Goal: Information Seeking & Learning: Learn about a topic

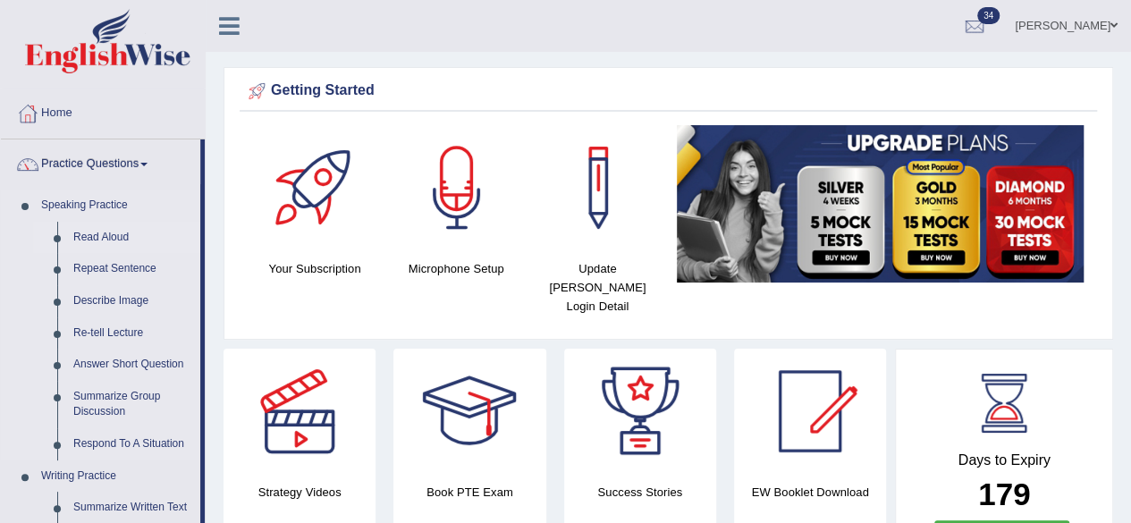
click at [104, 239] on link "Read Aloud" at bounding box center [132, 238] width 135 height 32
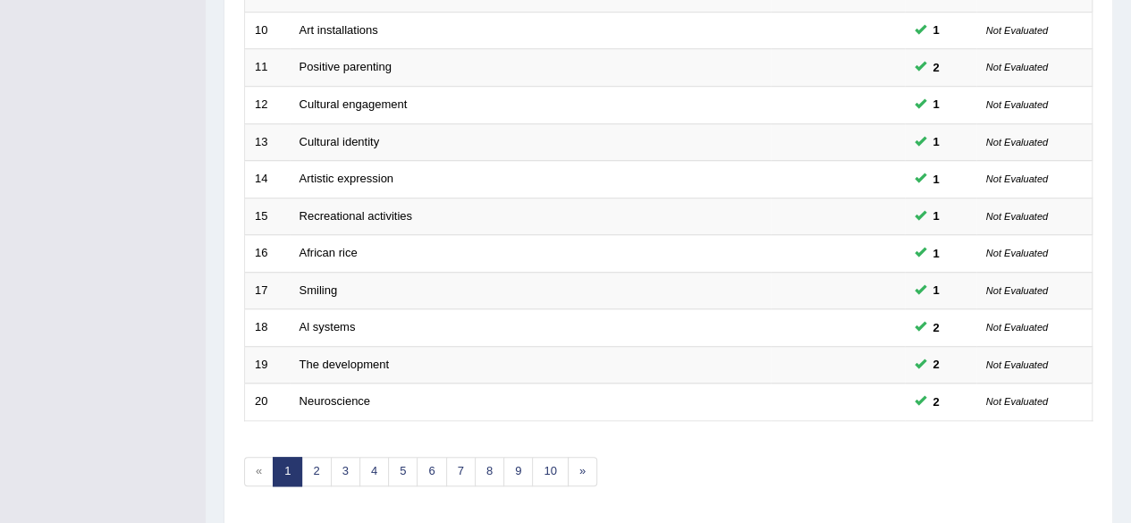
scroll to position [652, 0]
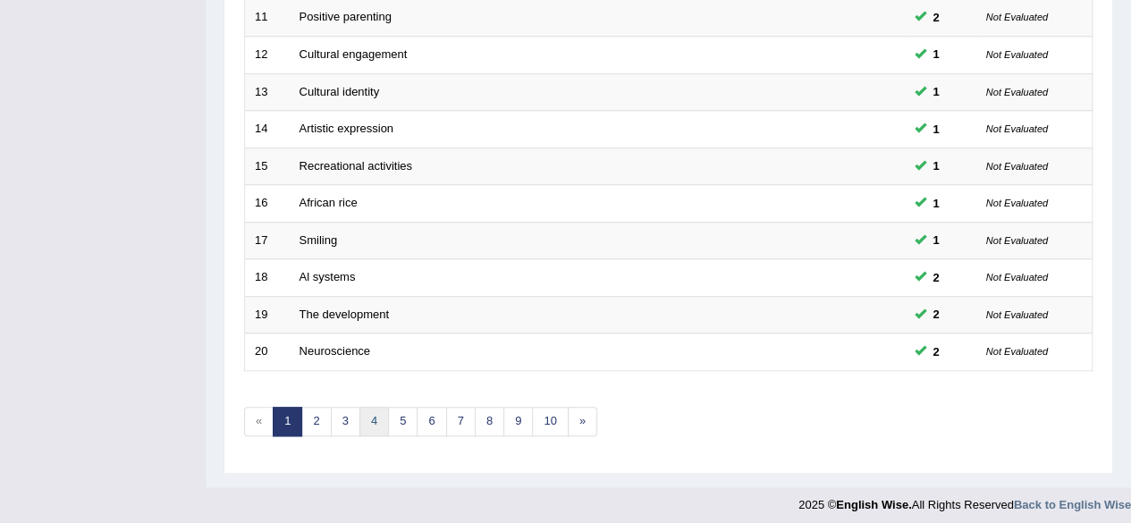
click at [366, 408] on link "4" at bounding box center [373, 421] width 29 height 29
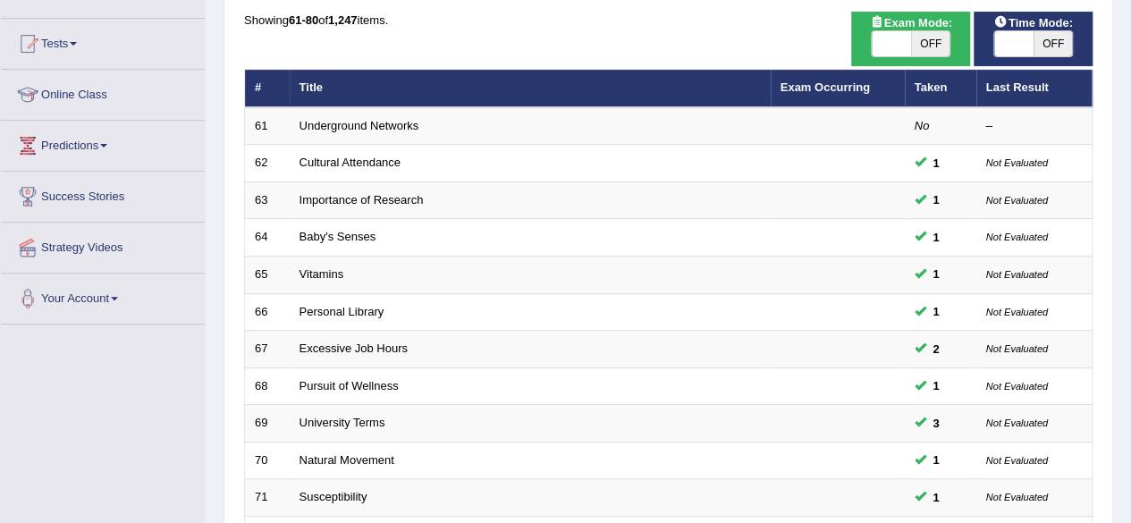
scroll to position [170, 0]
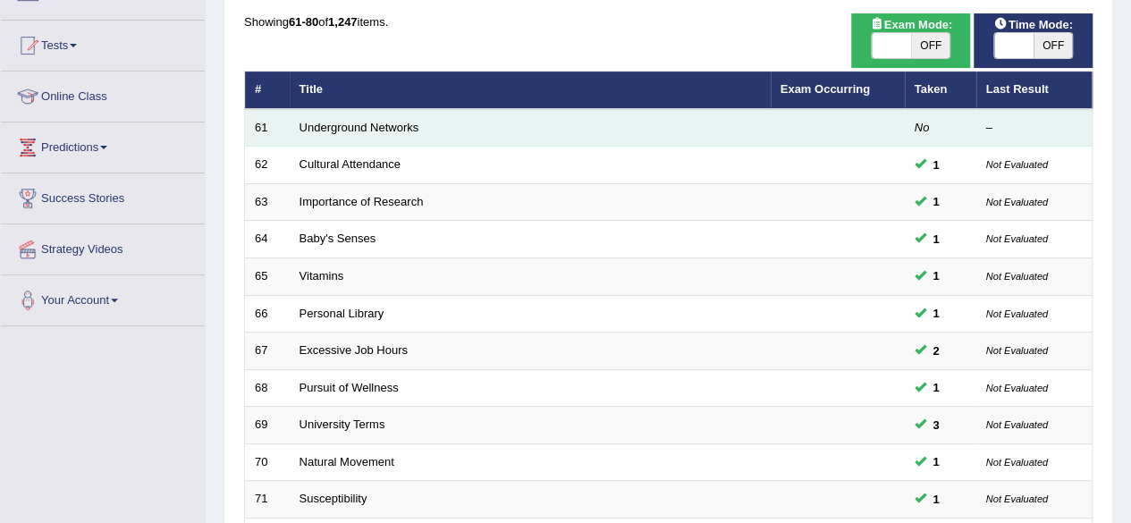
click at [344, 135] on td "Underground Networks" at bounding box center [530, 128] width 481 height 38
click at [373, 121] on link "Underground Networks" at bounding box center [359, 127] width 120 height 13
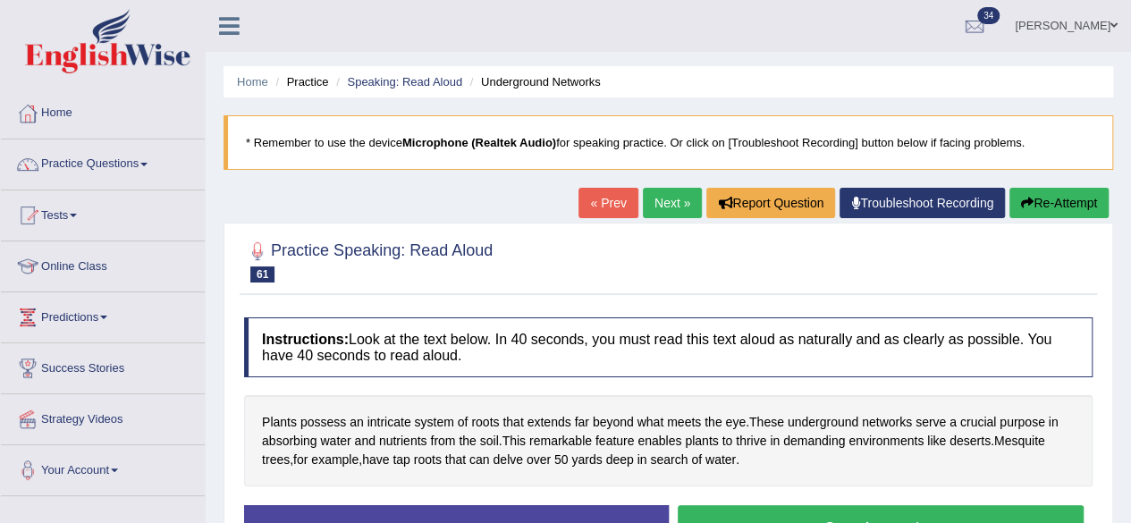
scroll to position [141, 0]
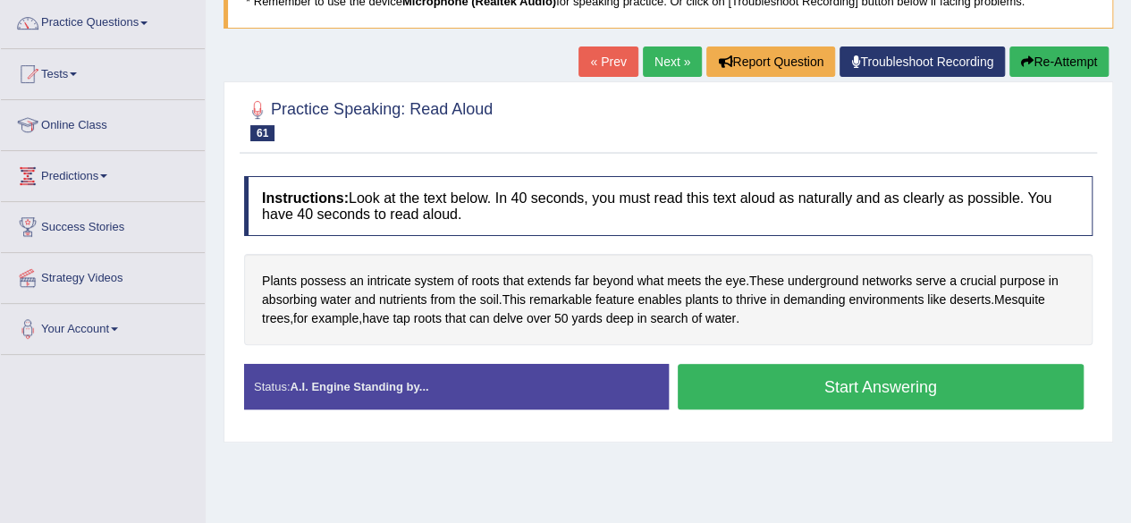
click at [805, 387] on button "Start Answering" at bounding box center [880, 387] width 407 height 46
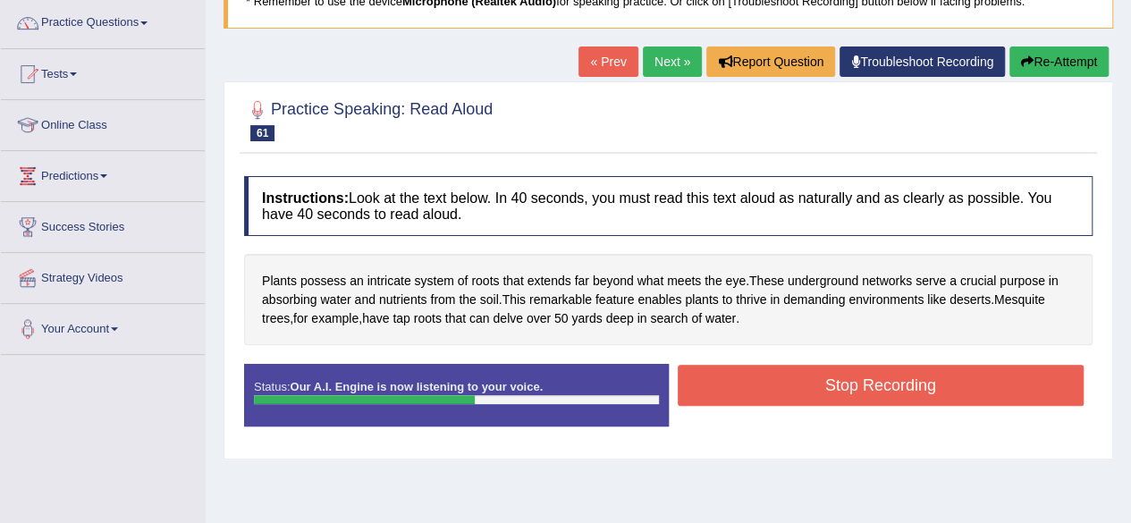
click at [805, 387] on button "Stop Recording" at bounding box center [880, 385] width 407 height 41
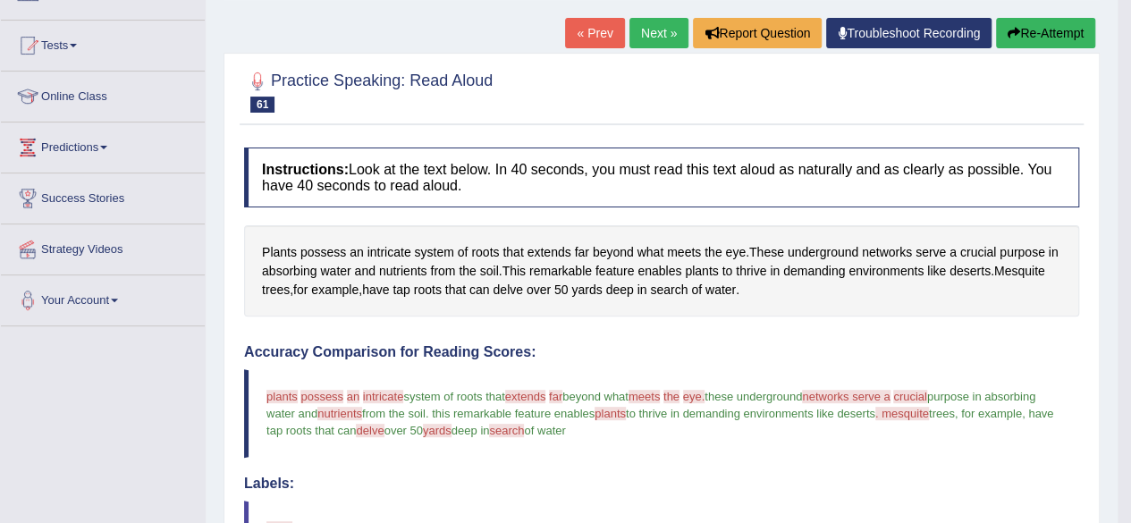
scroll to position [124, 0]
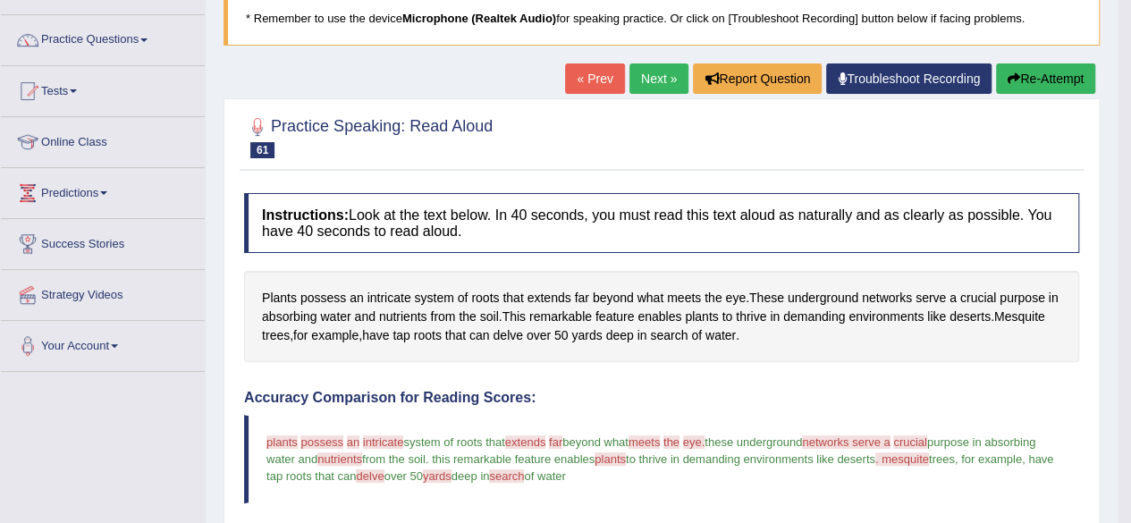
click at [645, 71] on link "Next »" at bounding box center [658, 78] width 59 height 30
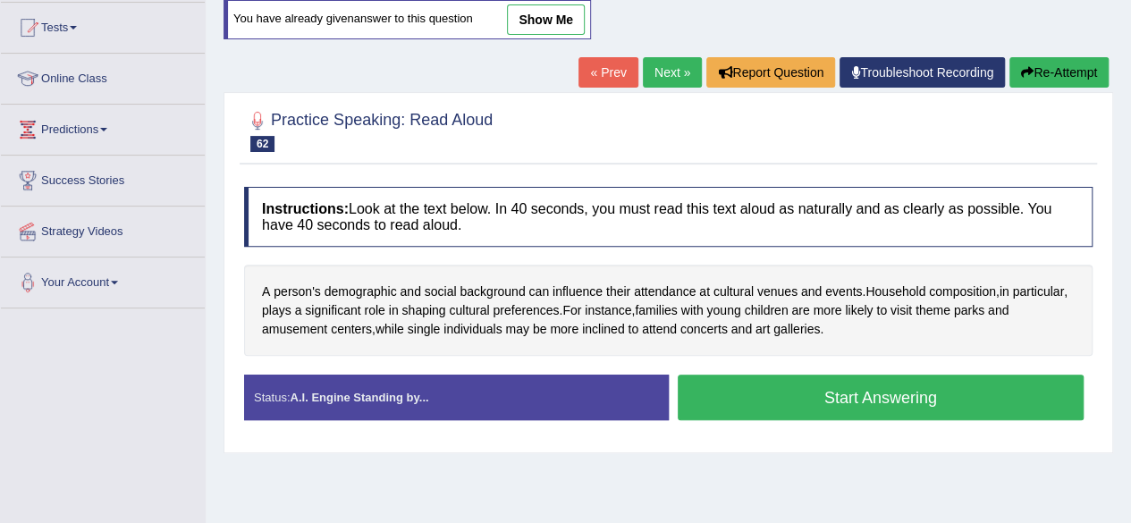
click at [802, 403] on button "Start Answering" at bounding box center [880, 397] width 407 height 46
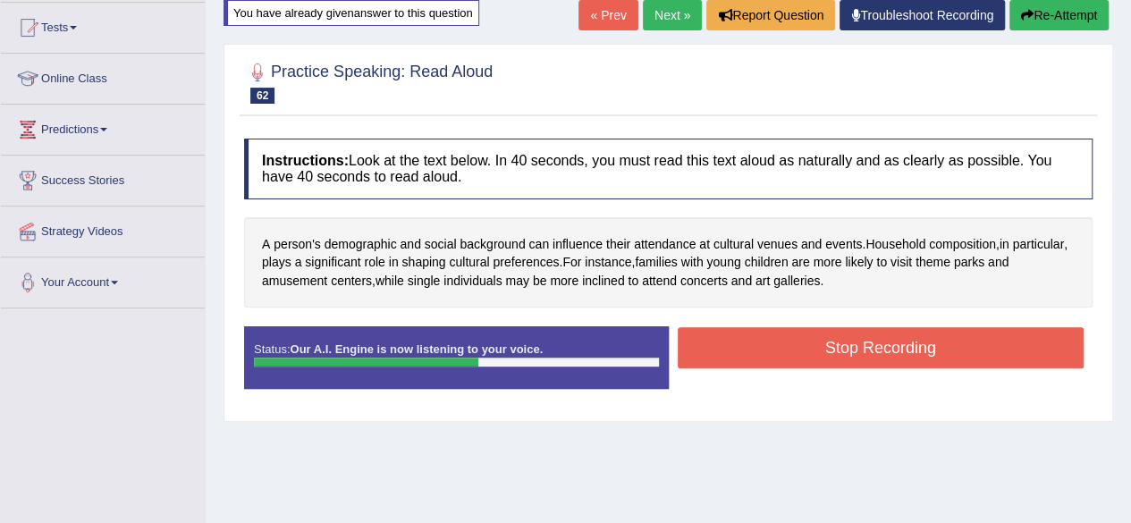
click at [828, 338] on button "Stop Recording" at bounding box center [880, 347] width 407 height 41
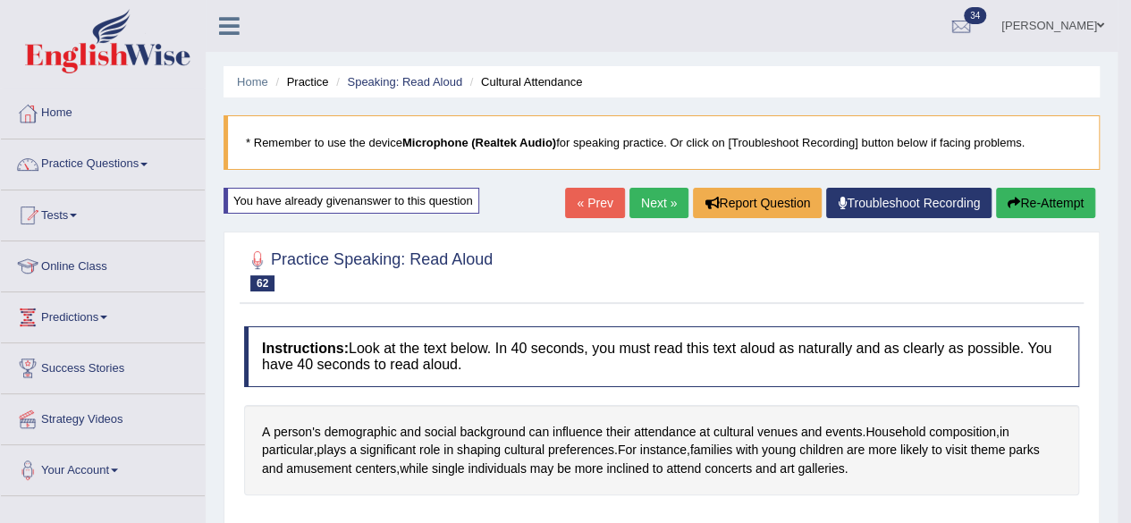
click at [665, 190] on link "Next »" at bounding box center [658, 203] width 59 height 30
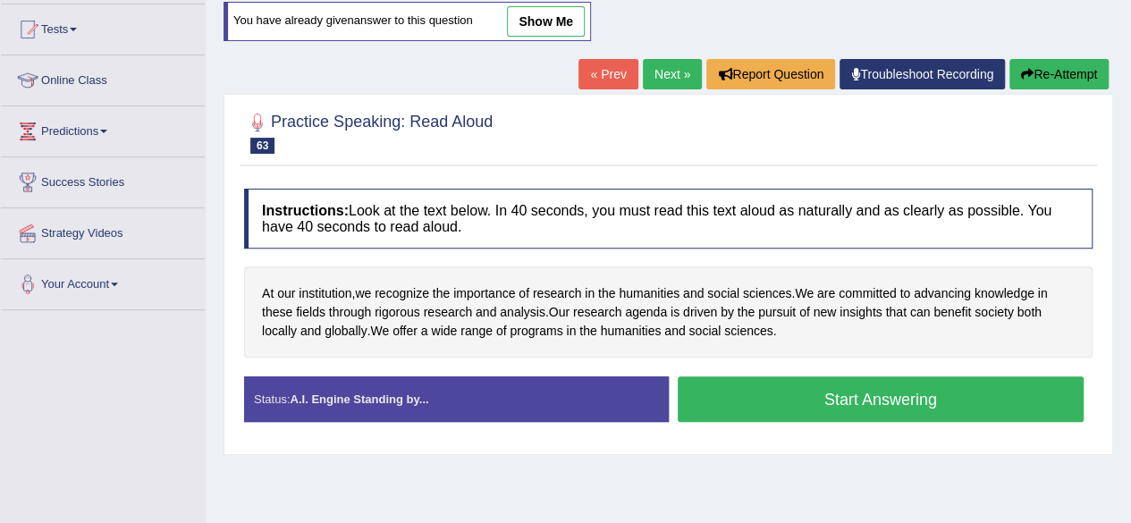
click at [826, 395] on button "Start Answering" at bounding box center [880, 399] width 407 height 46
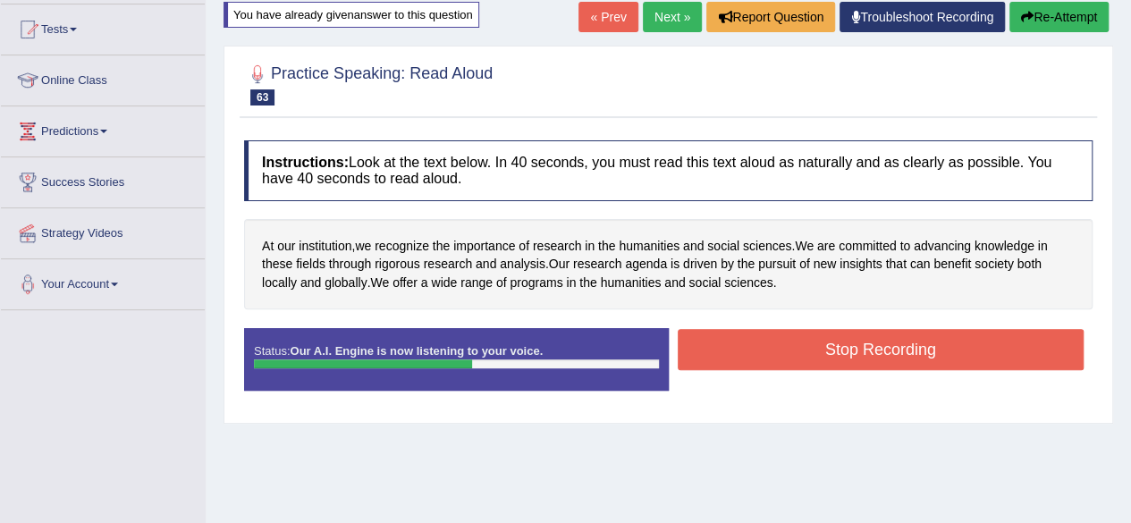
click at [851, 344] on button "Stop Recording" at bounding box center [880, 349] width 407 height 41
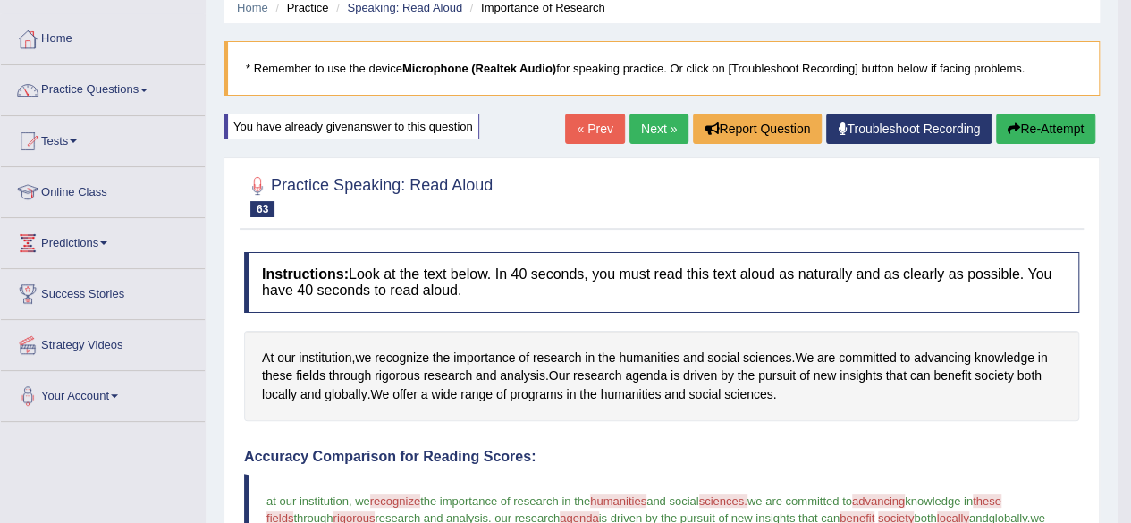
scroll to position [101, 0]
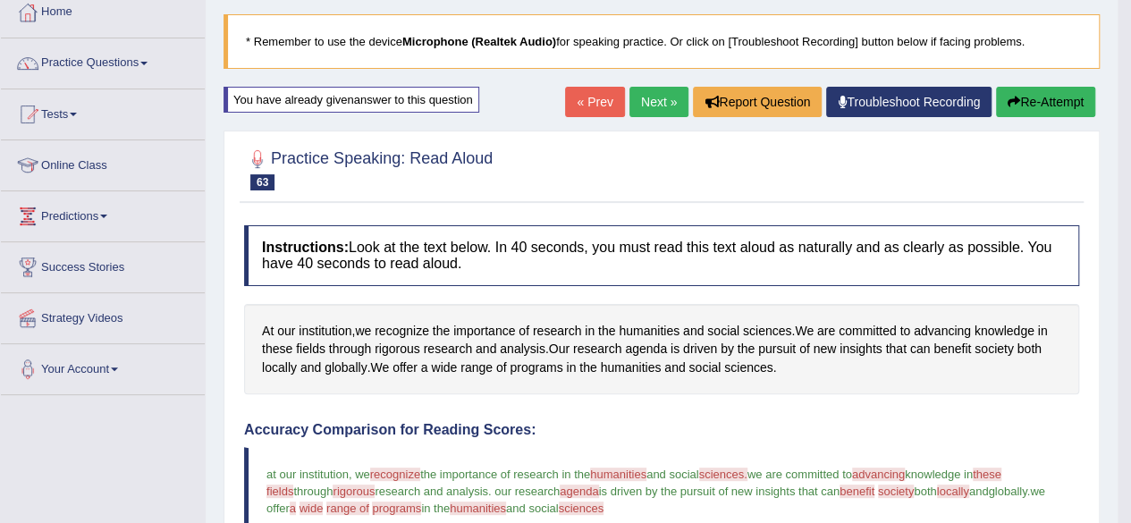
click at [656, 106] on link "Next »" at bounding box center [658, 102] width 59 height 30
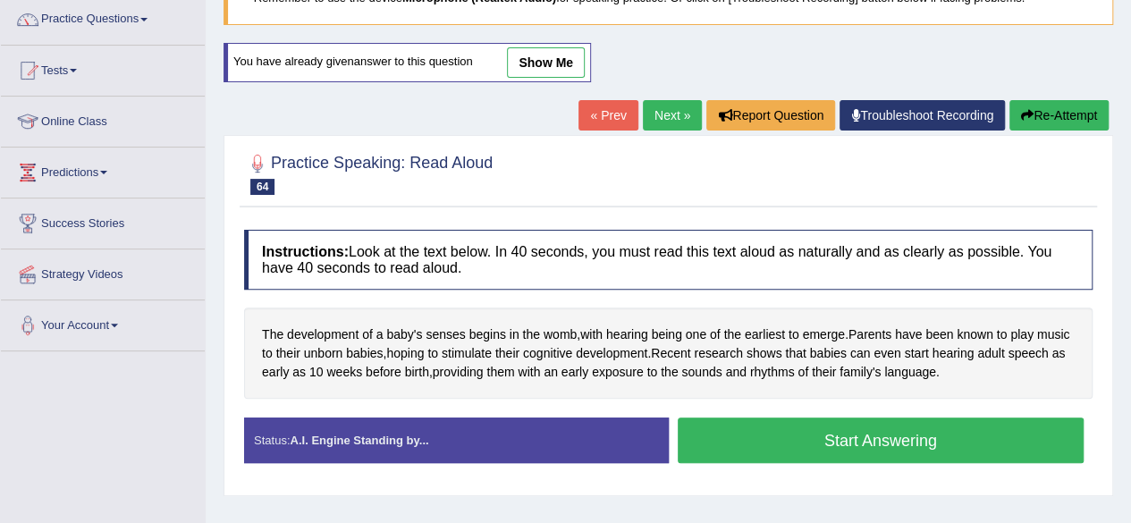
scroll to position [145, 0]
click at [769, 431] on button "Start Answering" at bounding box center [880, 440] width 407 height 46
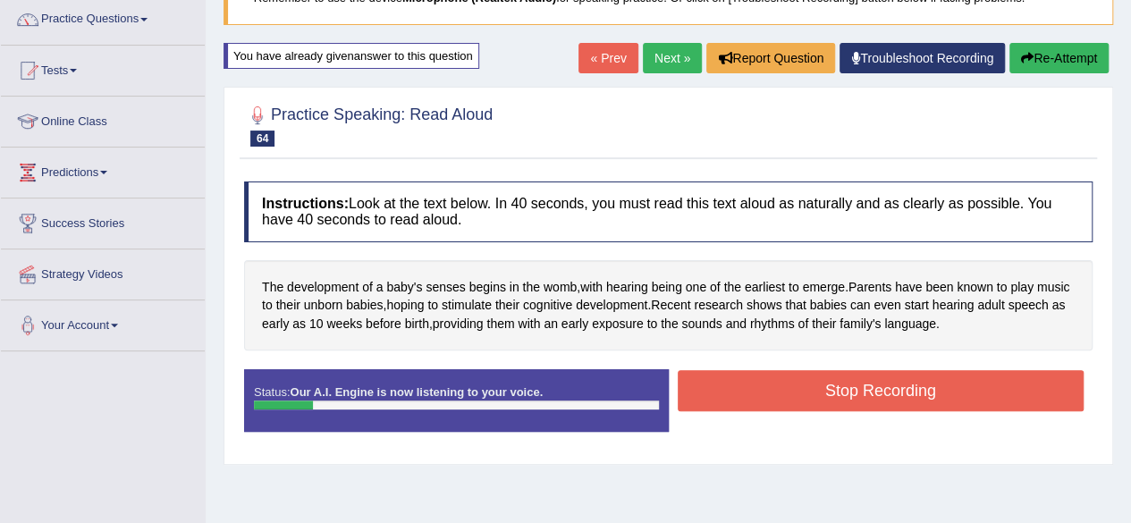
click at [1063, 56] on button "Re-Attempt" at bounding box center [1058, 58] width 99 height 30
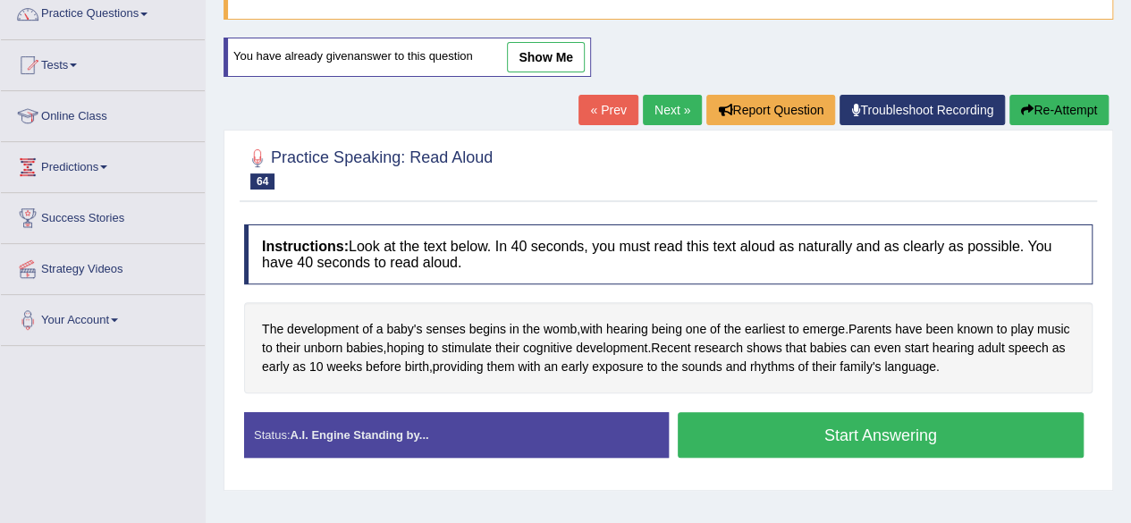
click at [847, 443] on button "Start Answering" at bounding box center [880, 435] width 407 height 46
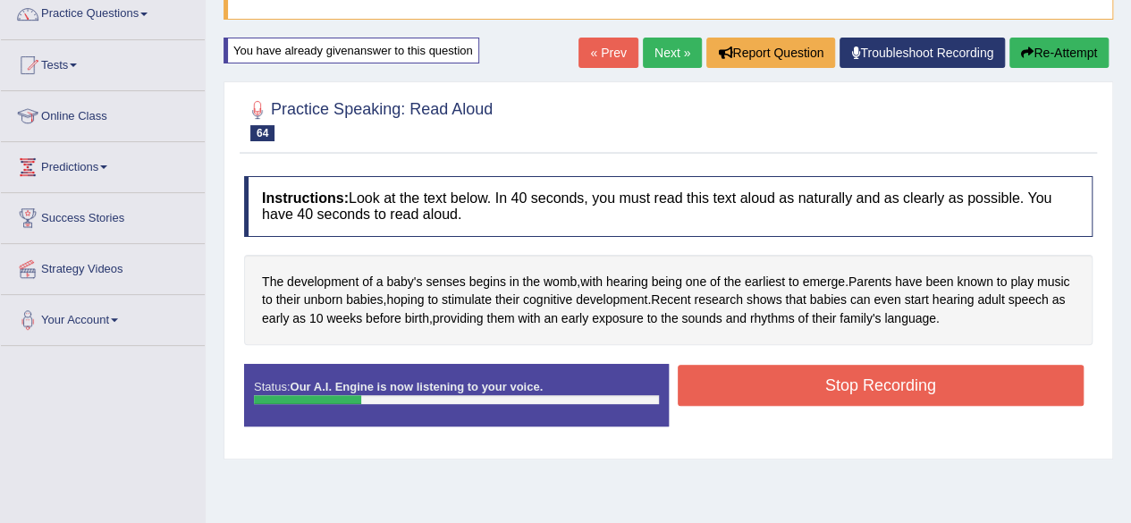
click at [1054, 55] on button "Re-Attempt" at bounding box center [1058, 53] width 99 height 30
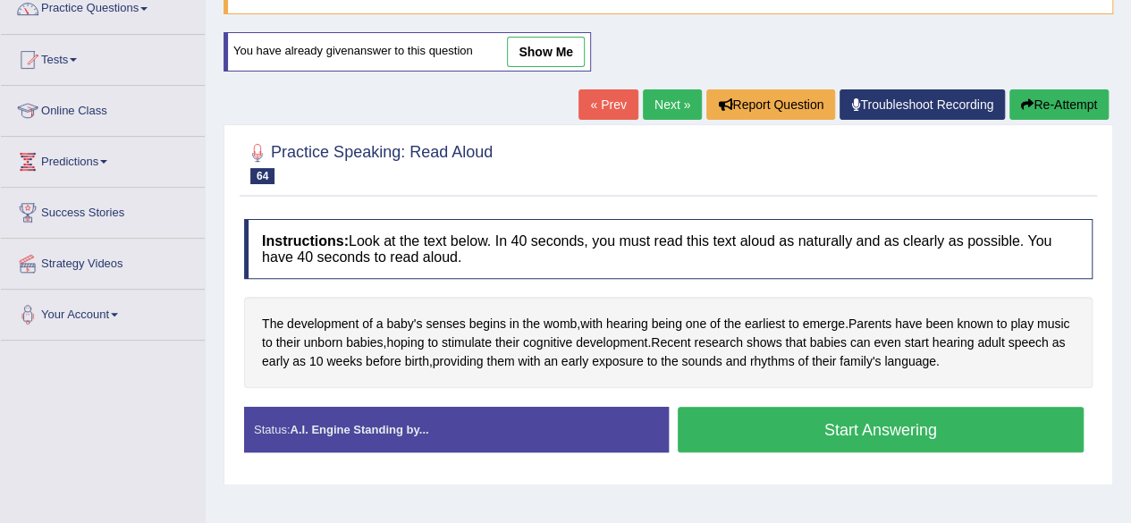
click at [829, 437] on button "Start Answering" at bounding box center [880, 430] width 407 height 46
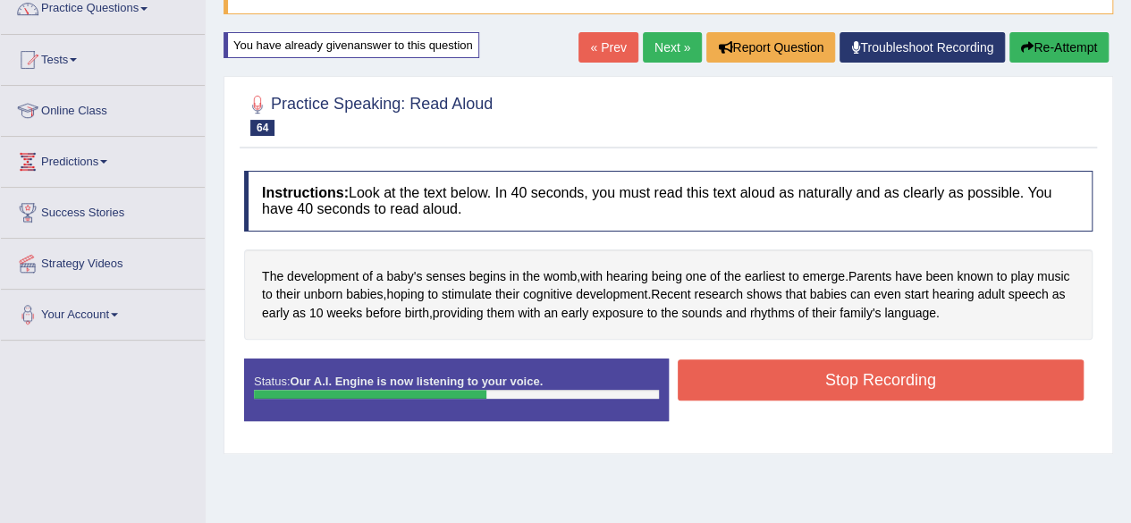
click at [870, 366] on button "Stop Recording" at bounding box center [880, 379] width 407 height 41
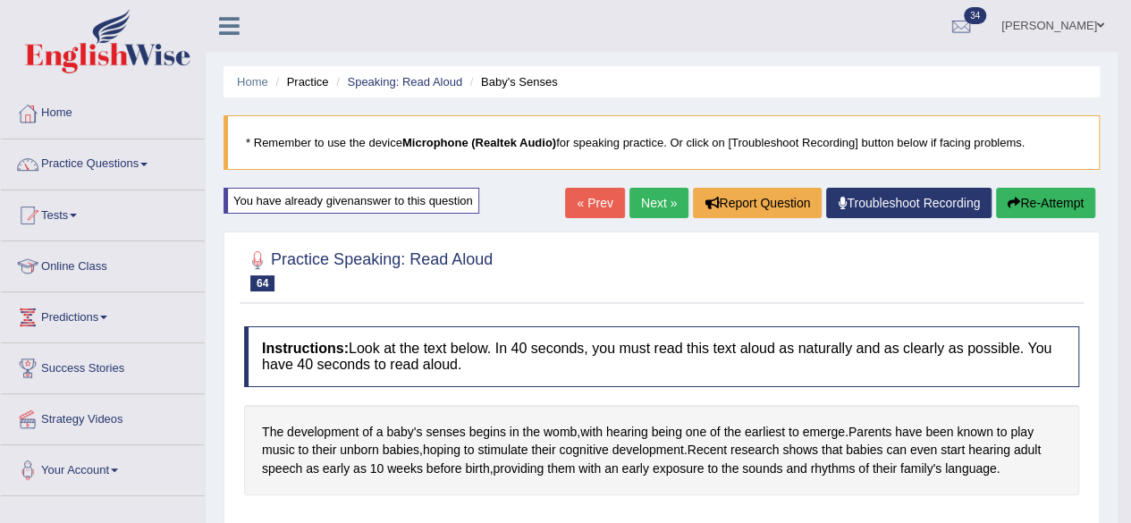
click at [670, 206] on link "Next »" at bounding box center [658, 203] width 59 height 30
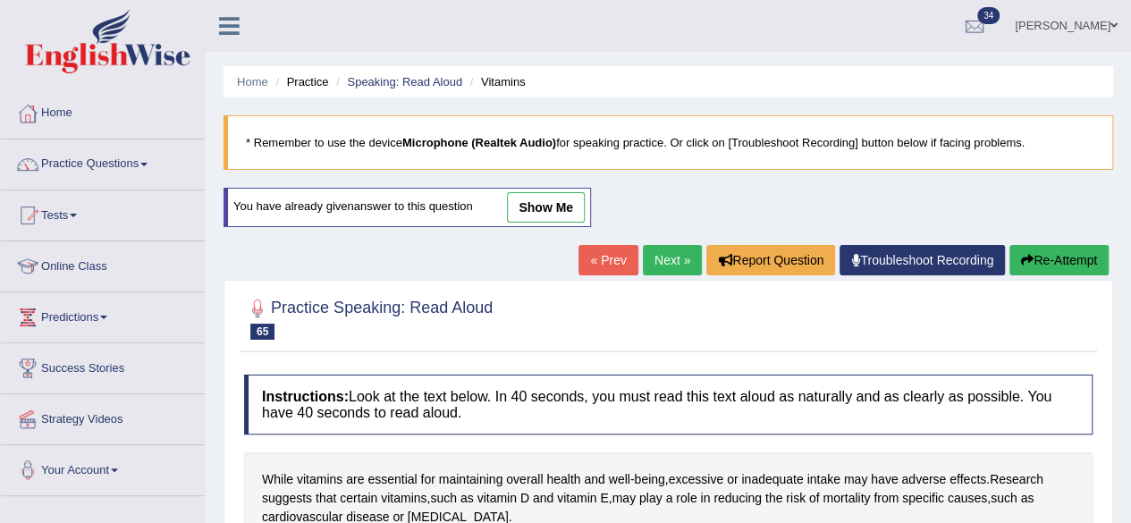
scroll to position [250, 0]
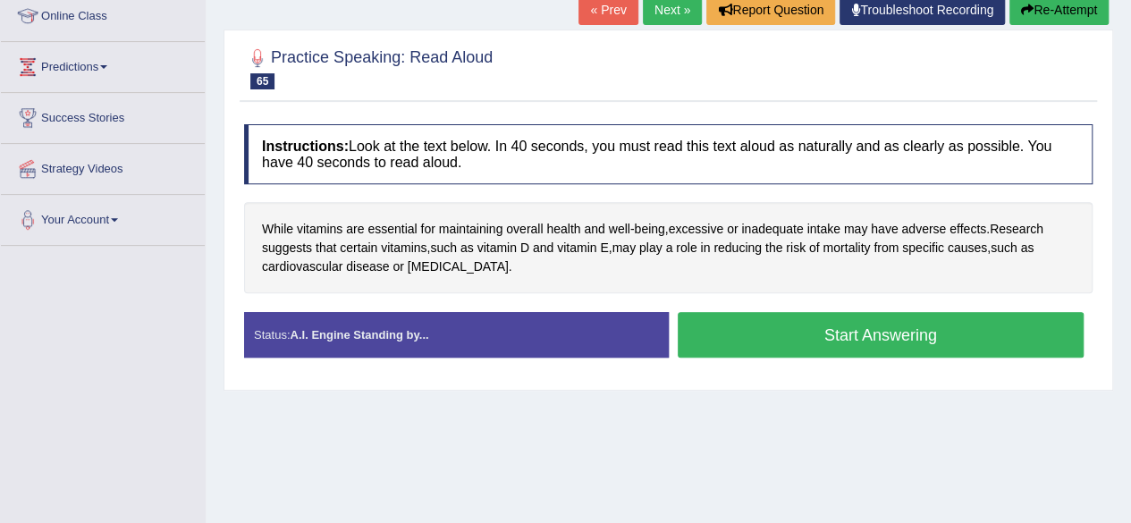
click at [838, 329] on button "Start Answering" at bounding box center [880, 335] width 407 height 46
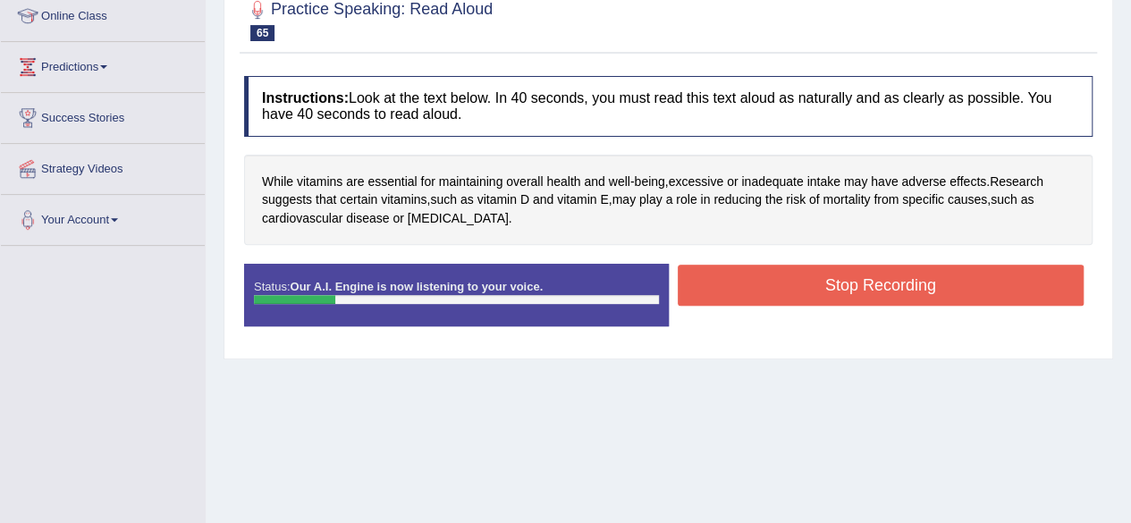
scroll to position [117, 0]
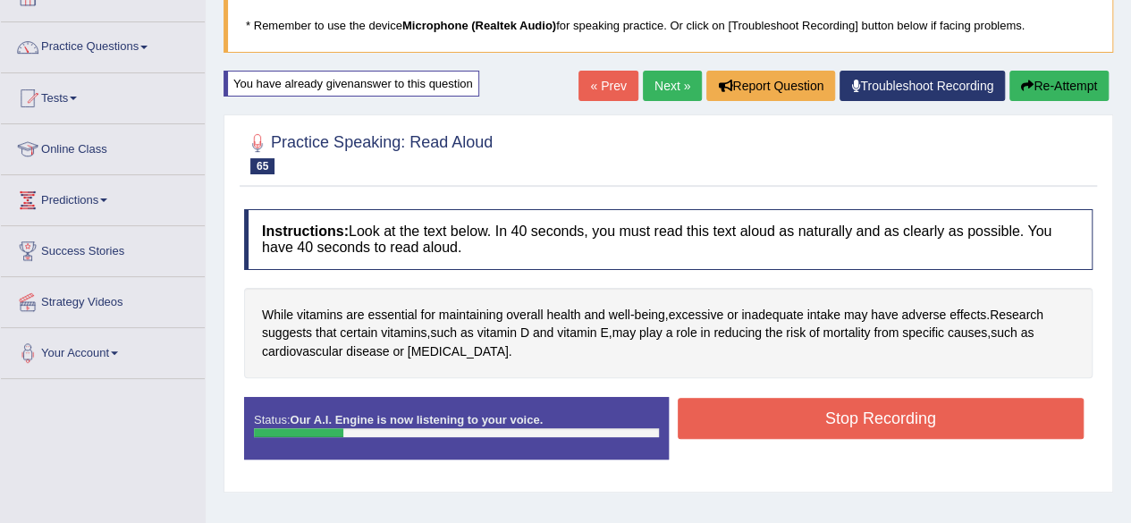
click at [1066, 76] on button "Re-Attempt" at bounding box center [1058, 86] width 99 height 30
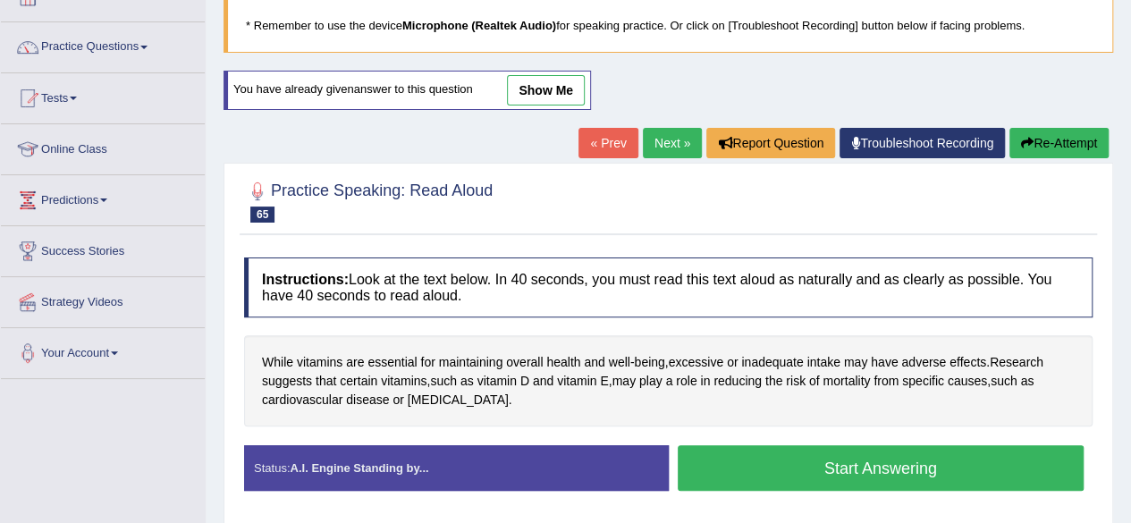
click at [819, 468] on button "Start Answering" at bounding box center [880, 468] width 407 height 46
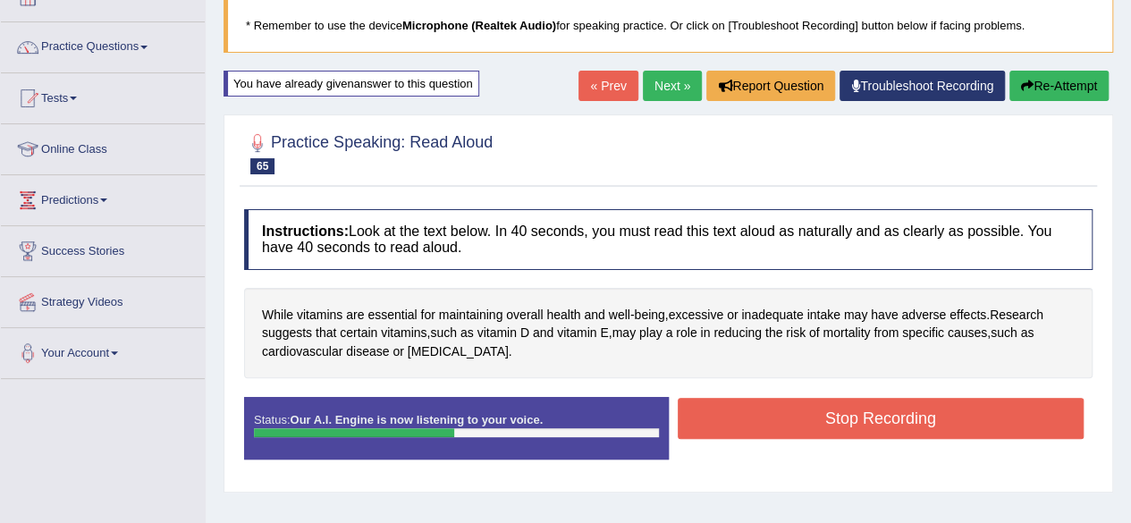
click at [817, 405] on button "Stop Recording" at bounding box center [880, 418] width 407 height 41
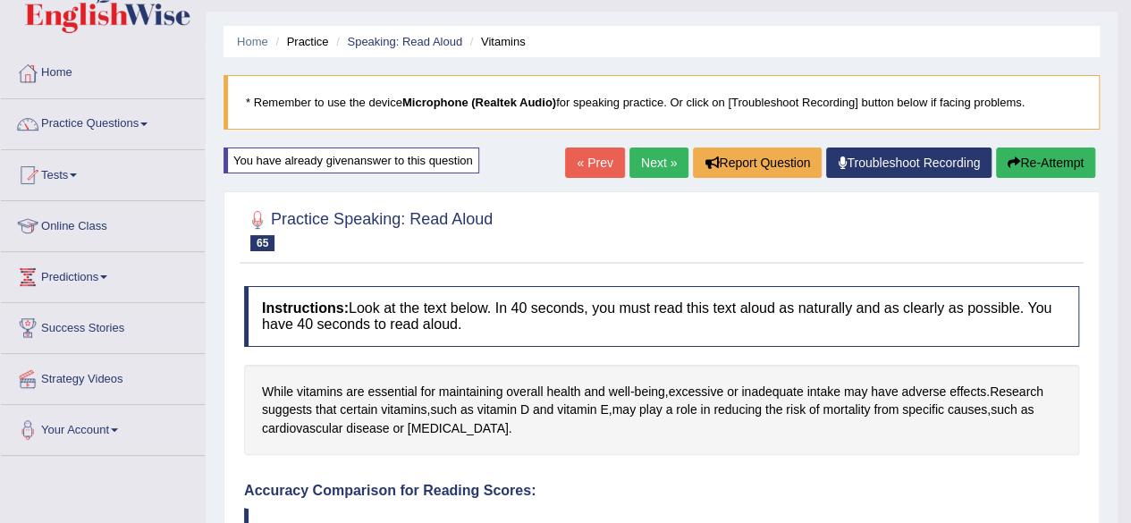
scroll to position [12, 0]
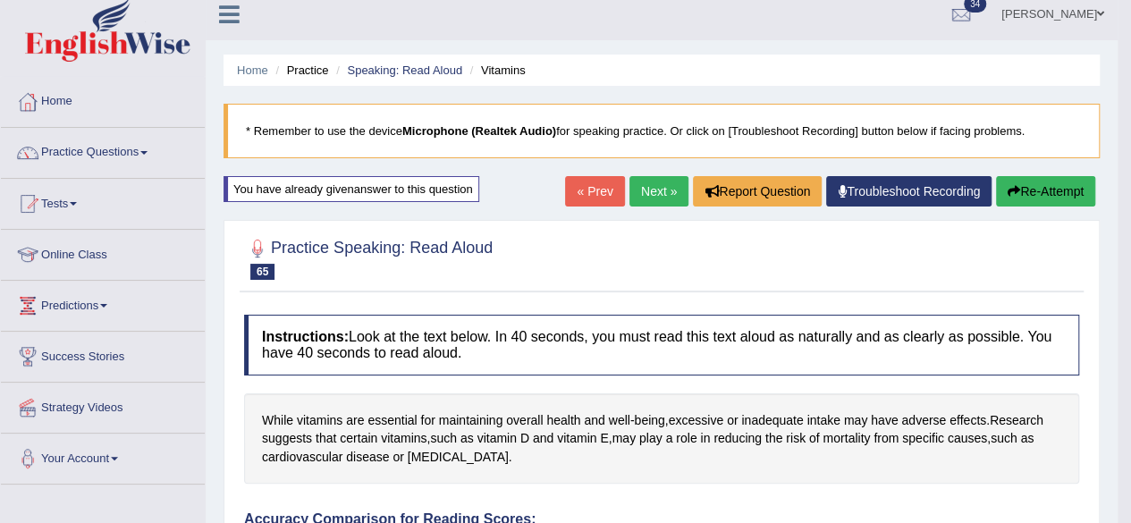
click at [1028, 198] on button "Re-Attempt" at bounding box center [1045, 191] width 99 height 30
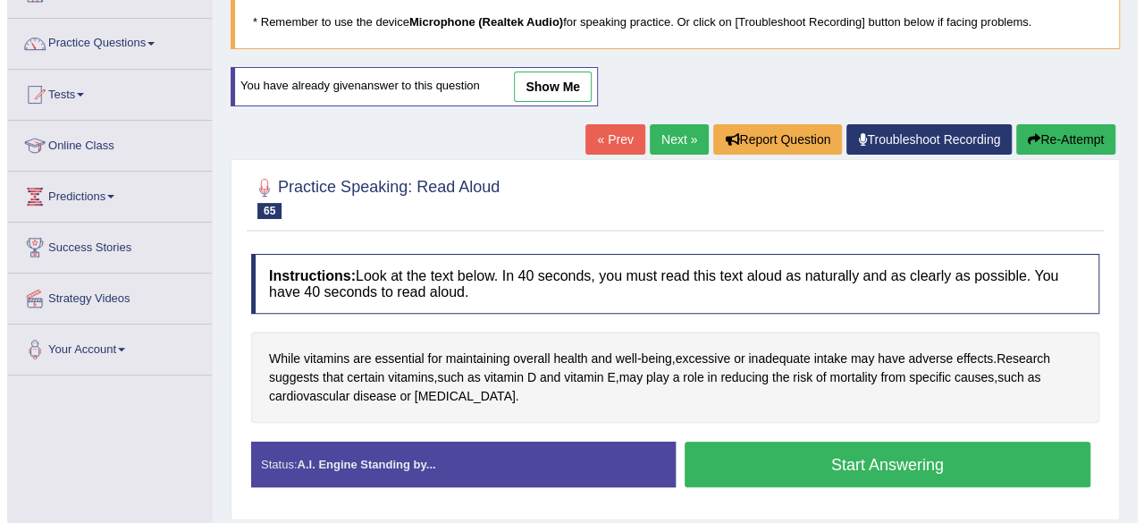
scroll to position [122, 0]
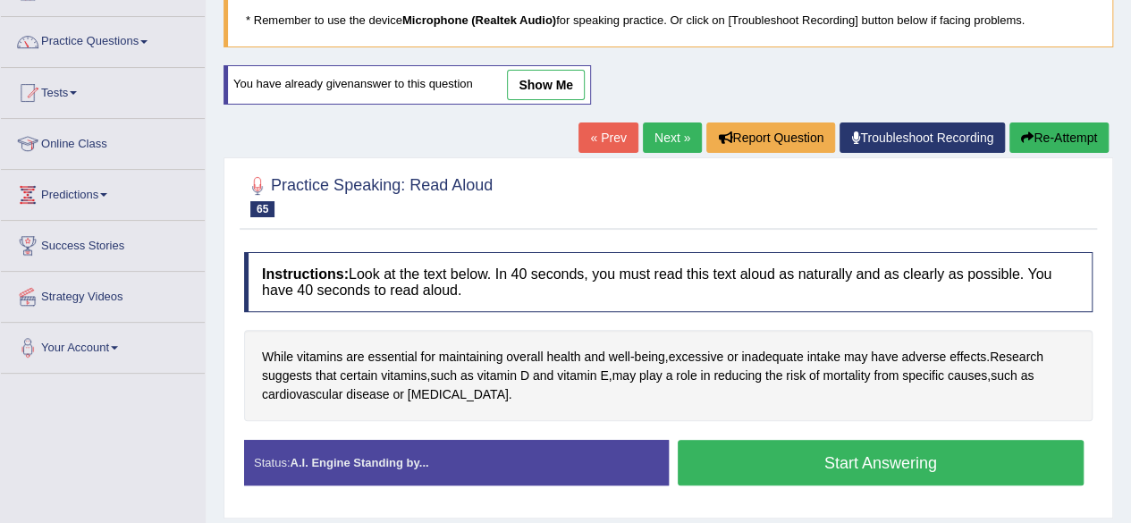
click at [793, 464] on button "Start Answering" at bounding box center [880, 463] width 407 height 46
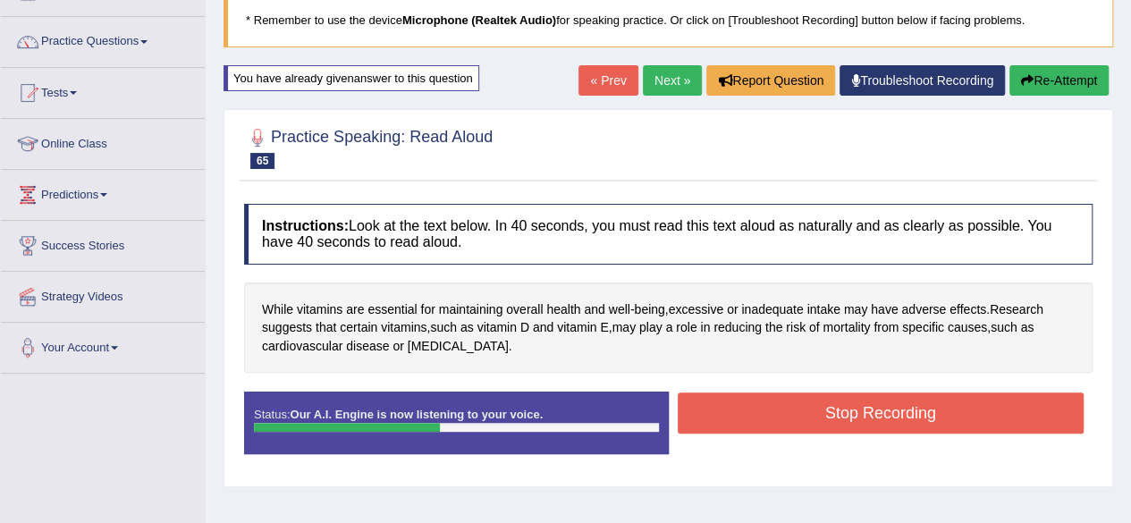
click at [868, 414] on button "Stop Recording" at bounding box center [880, 412] width 407 height 41
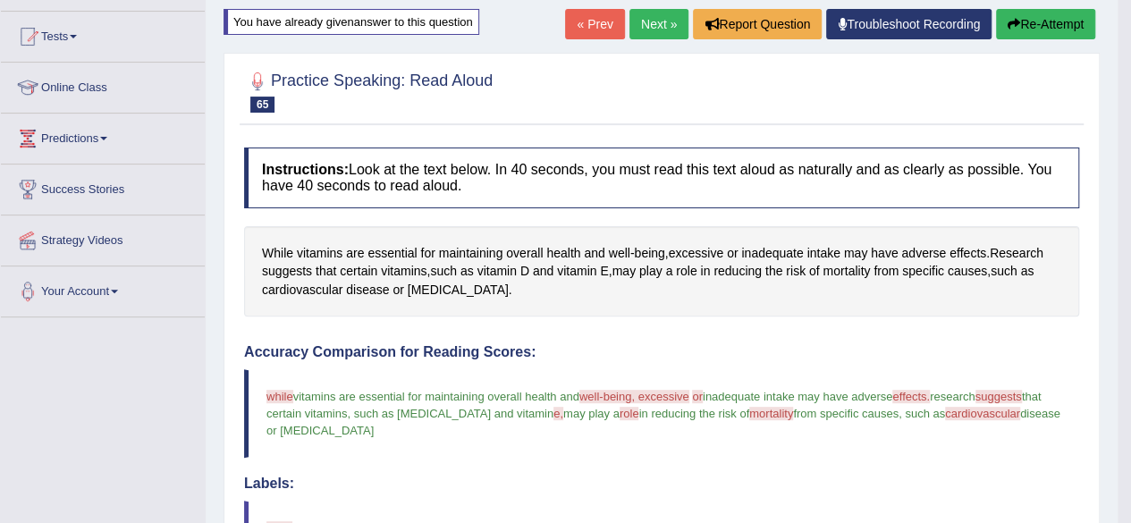
scroll to position [0, 0]
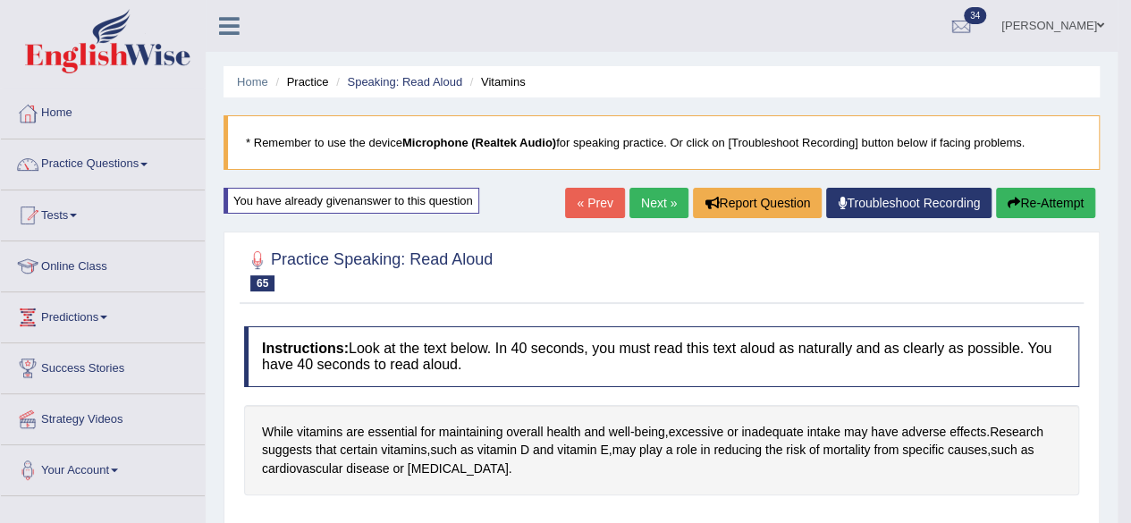
click at [659, 192] on link "Next »" at bounding box center [658, 203] width 59 height 30
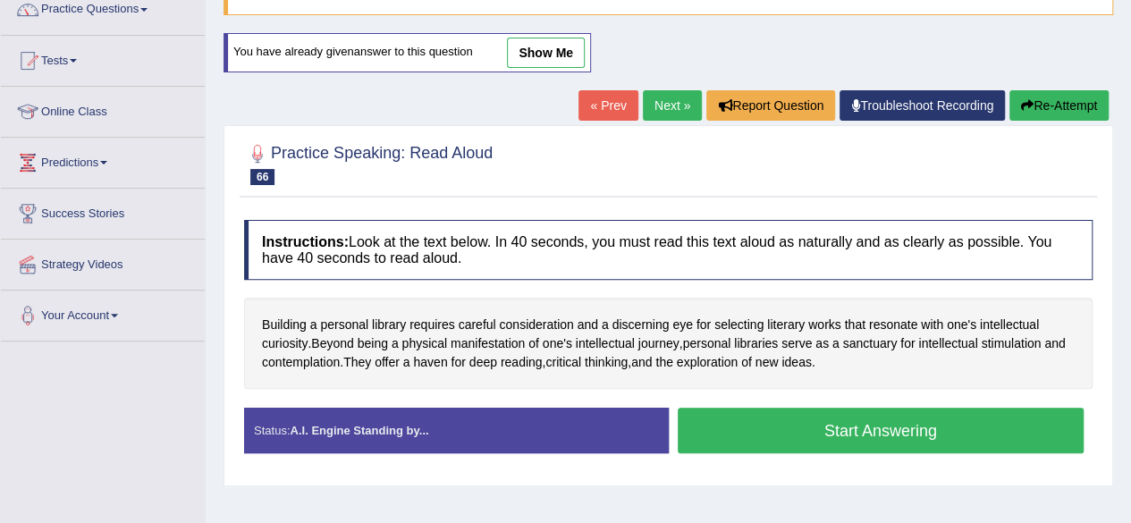
click at [779, 425] on button "Start Answering" at bounding box center [880, 431] width 407 height 46
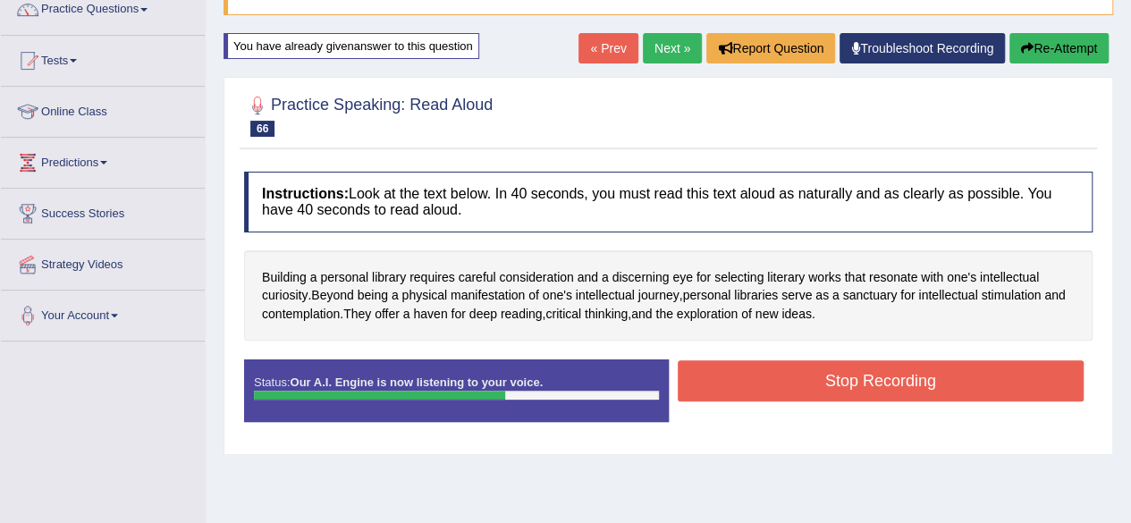
click at [849, 373] on button "Stop Recording" at bounding box center [880, 380] width 407 height 41
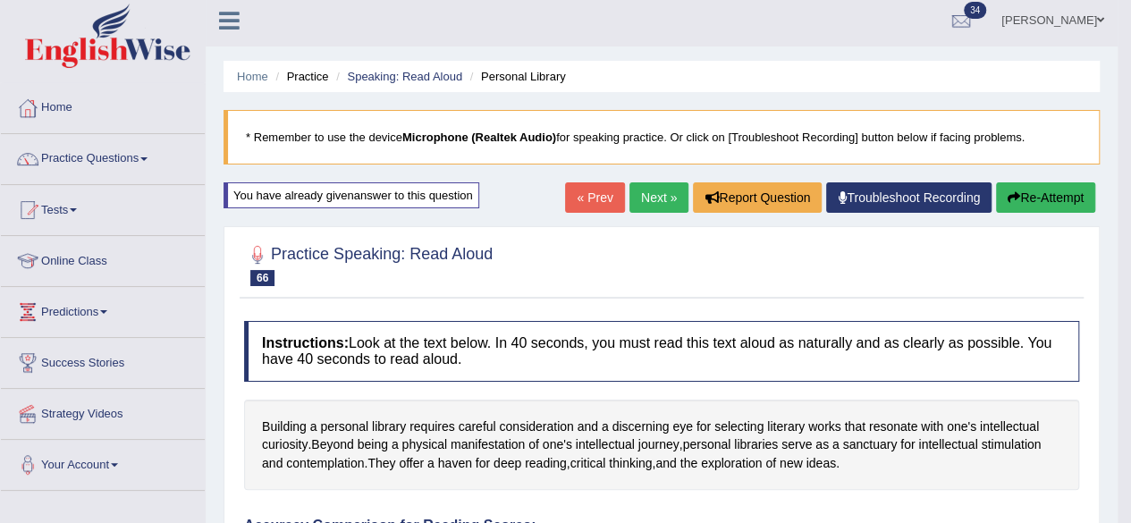
scroll to position [2, 0]
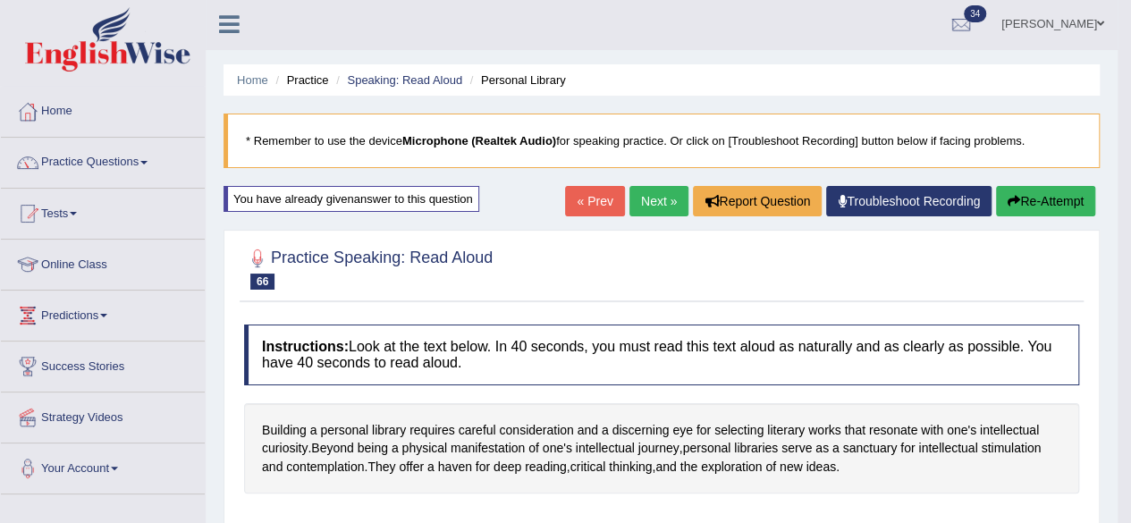
click at [650, 198] on link "Next »" at bounding box center [658, 201] width 59 height 30
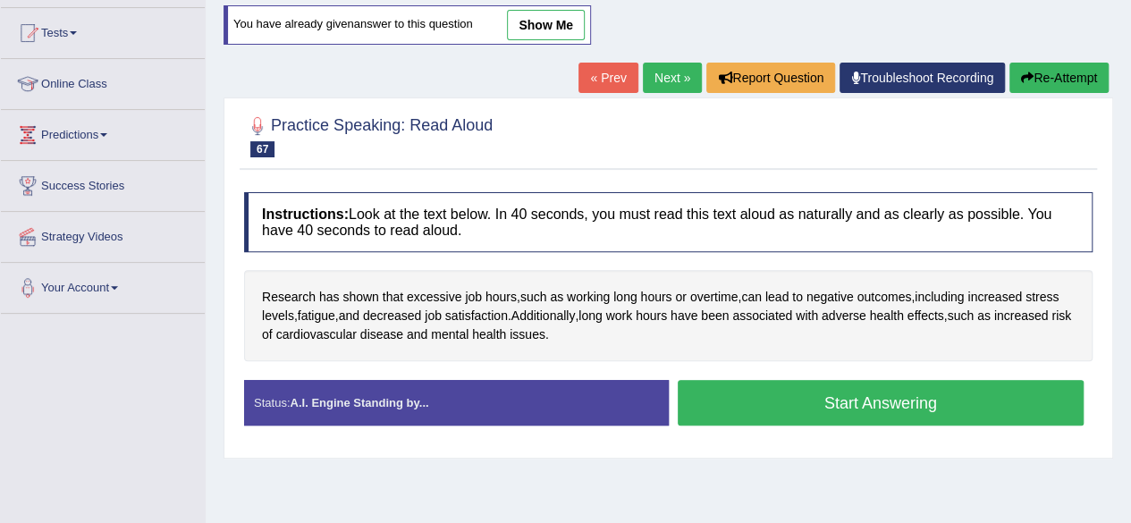
click at [785, 395] on button "Start Answering" at bounding box center [880, 403] width 407 height 46
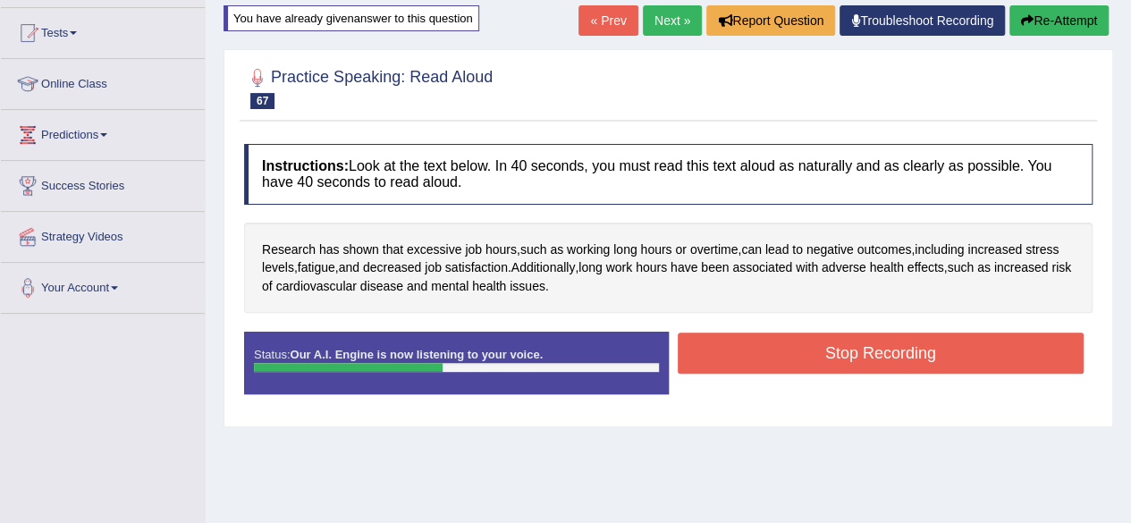
click at [811, 347] on button "Stop Recording" at bounding box center [880, 352] width 407 height 41
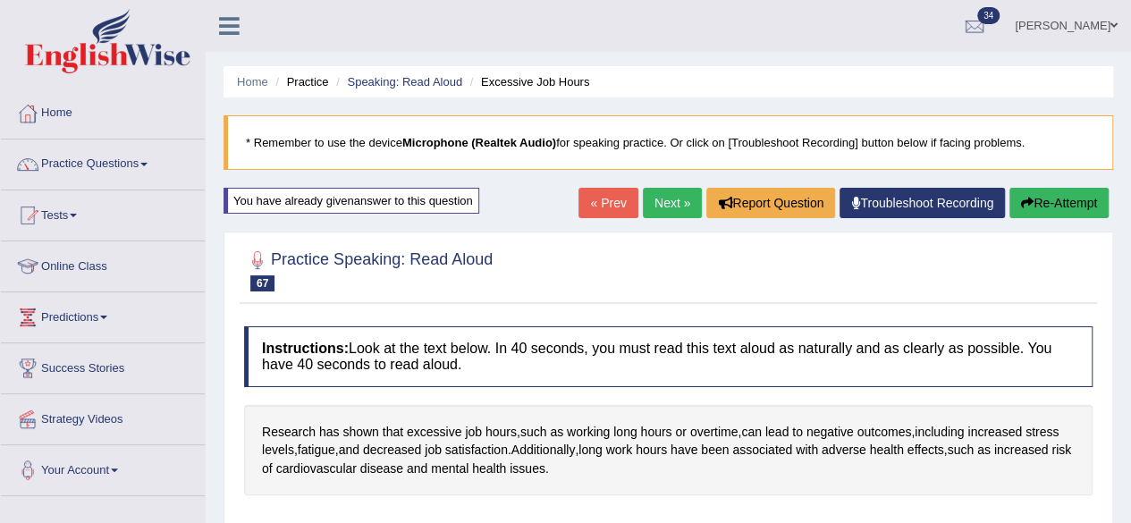
click at [660, 189] on link "Next »" at bounding box center [672, 203] width 59 height 30
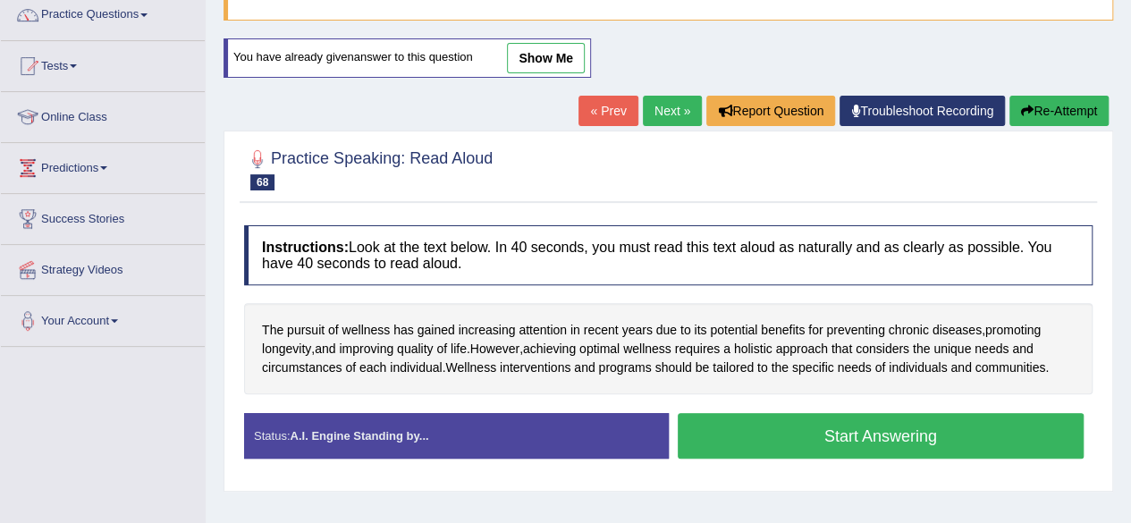
scroll to position [150, 0]
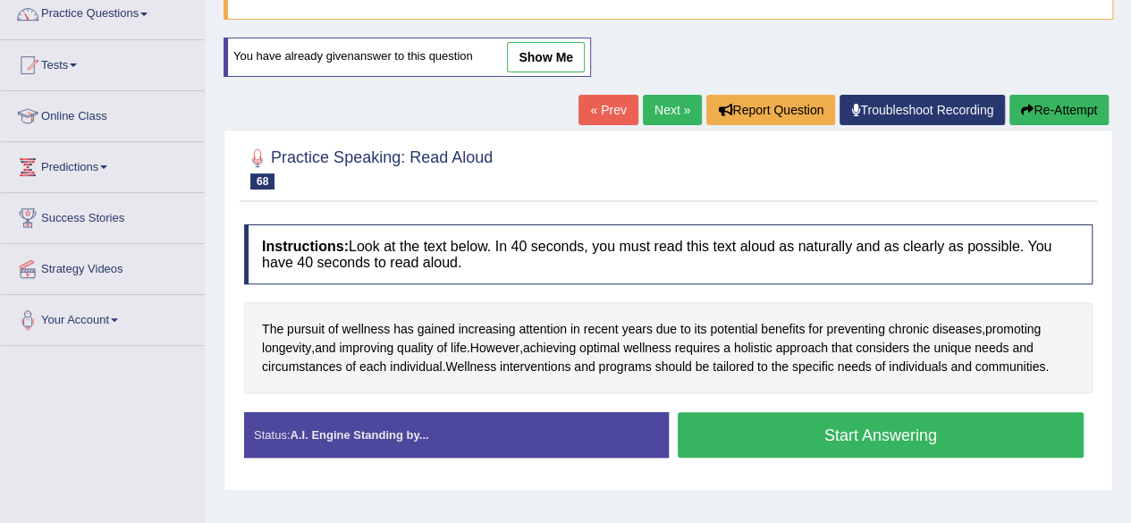
click at [828, 430] on button "Start Answering" at bounding box center [880, 435] width 407 height 46
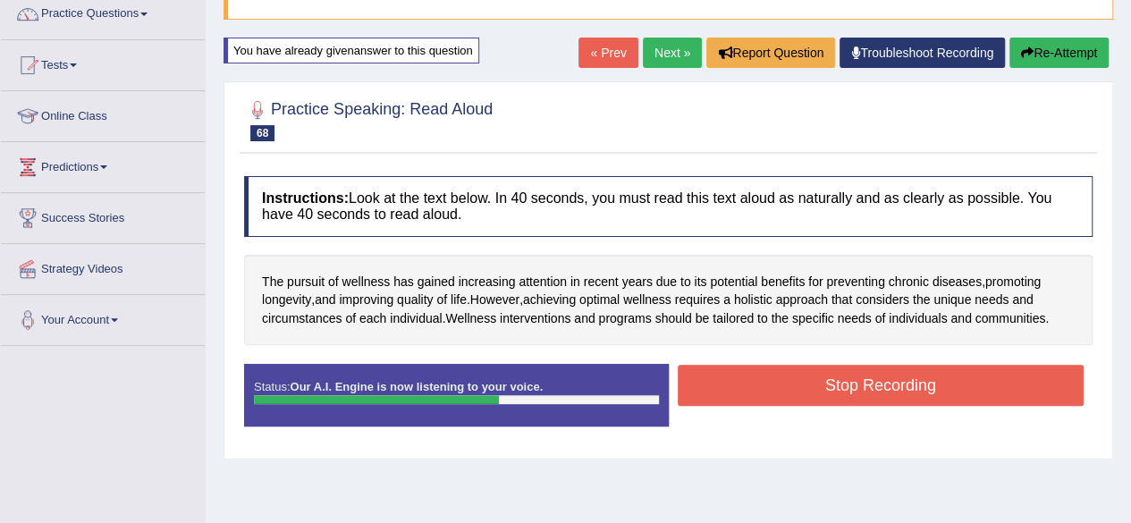
click at [894, 383] on button "Stop Recording" at bounding box center [880, 385] width 407 height 41
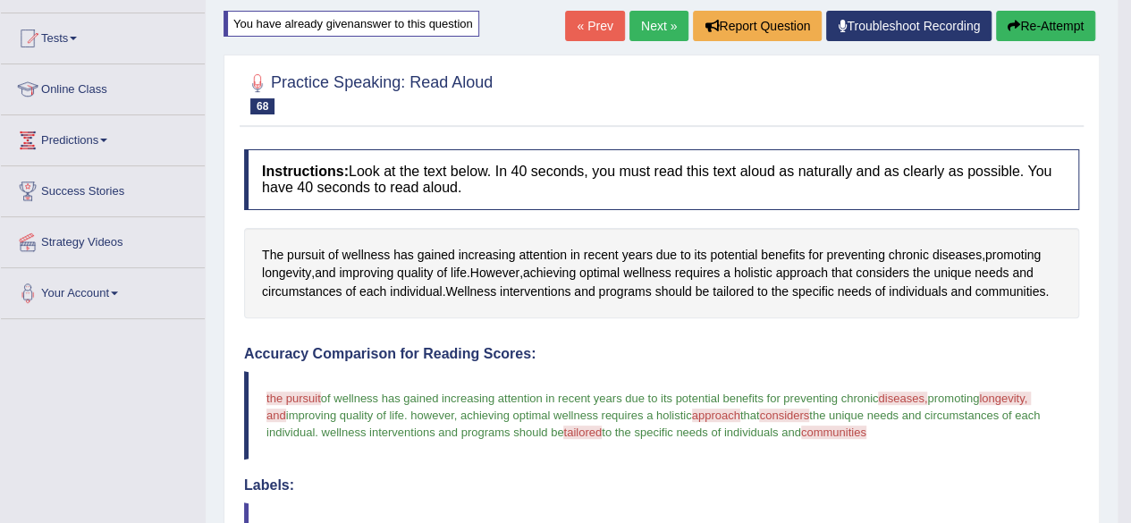
scroll to position [0, 0]
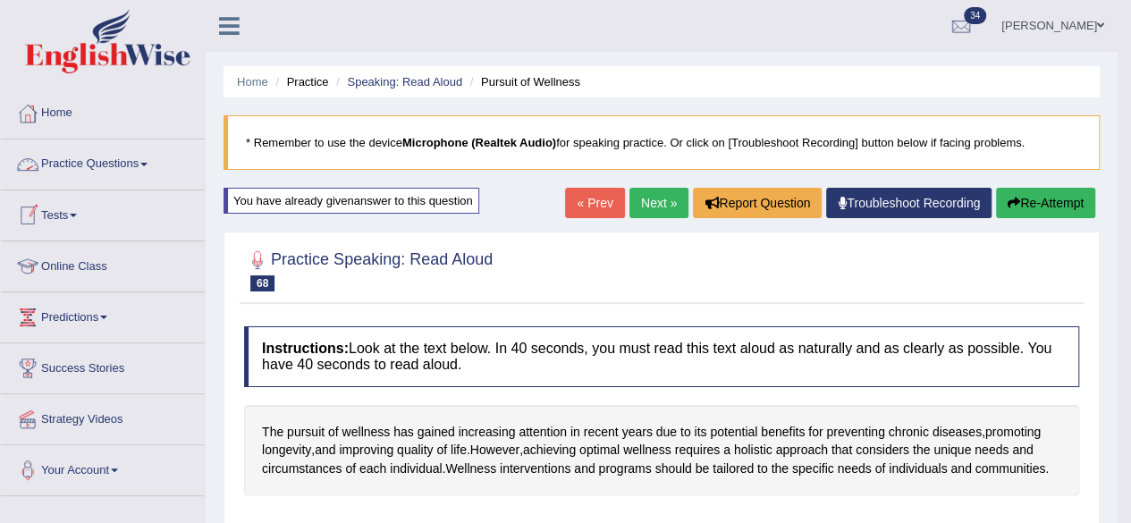
click at [136, 166] on link "Practice Questions" at bounding box center [103, 161] width 204 height 45
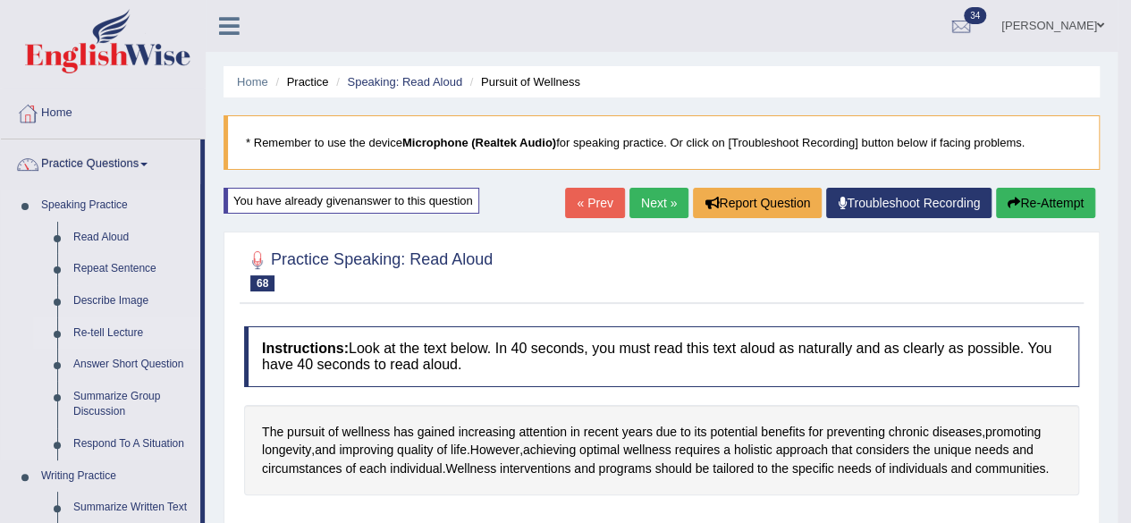
scroll to position [116, 0]
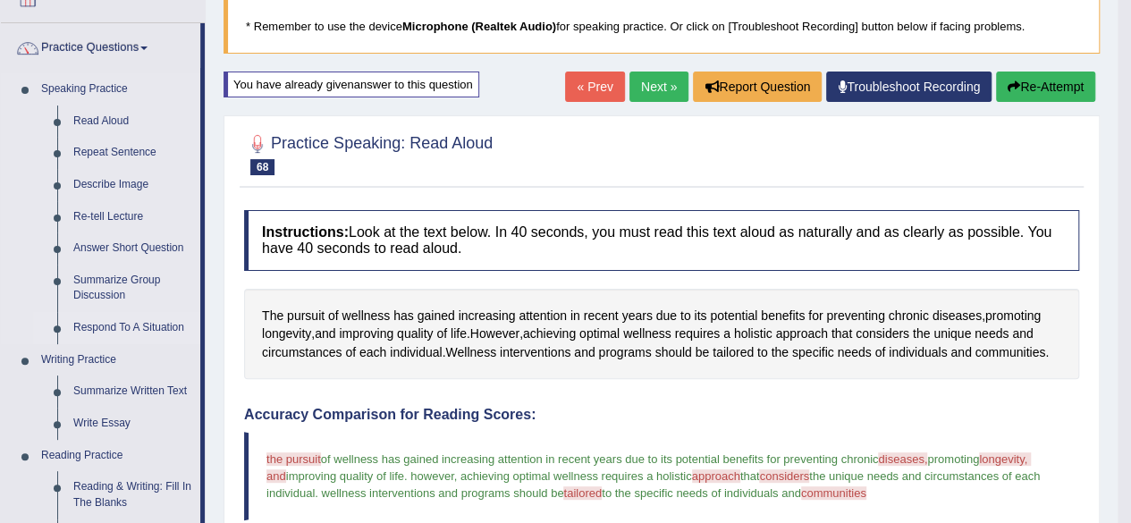
click at [131, 331] on link "Respond To A Situation" at bounding box center [132, 328] width 135 height 32
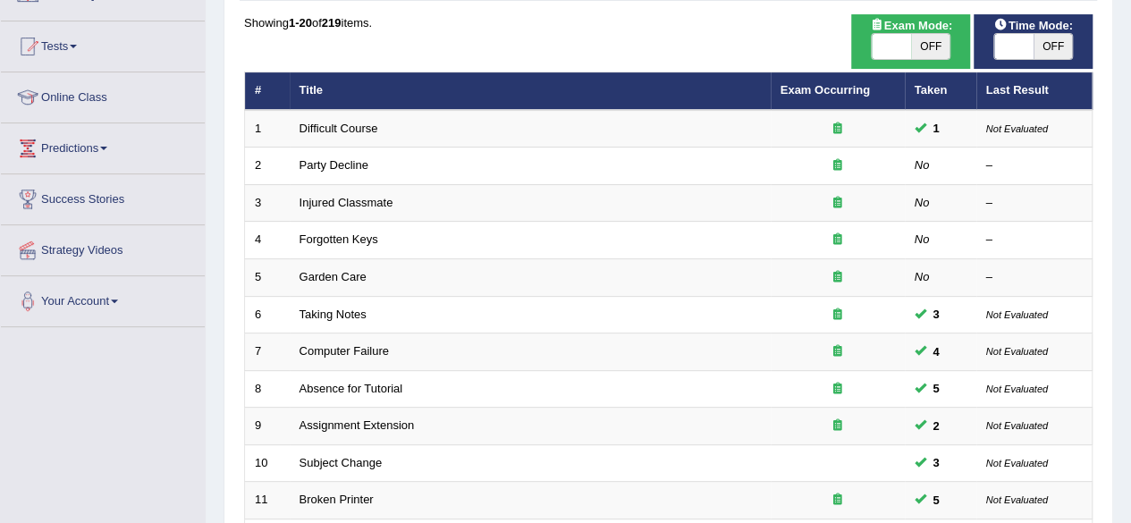
scroll to position [164, 0]
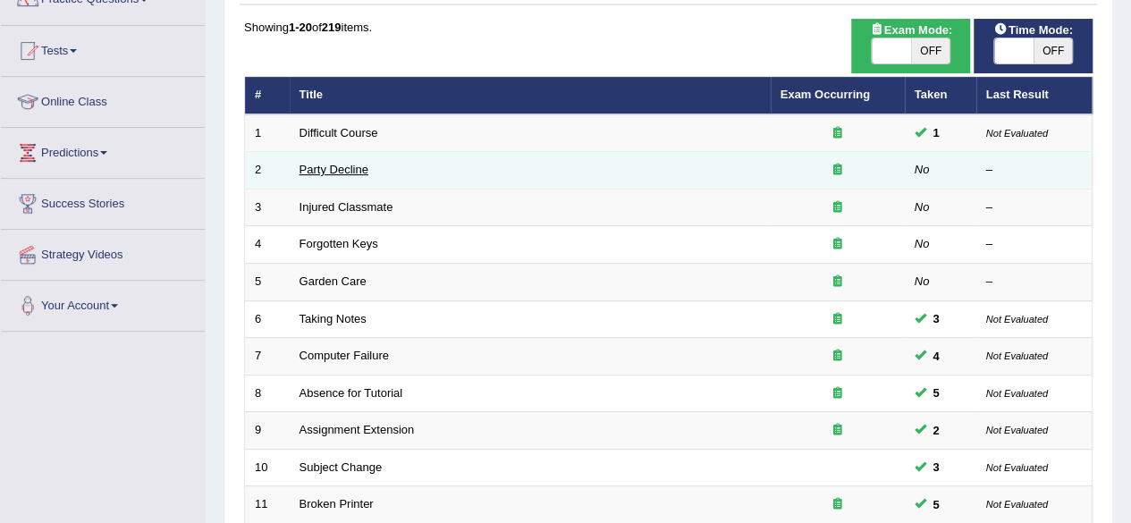
click at [322, 163] on link "Party Decline" at bounding box center [333, 169] width 69 height 13
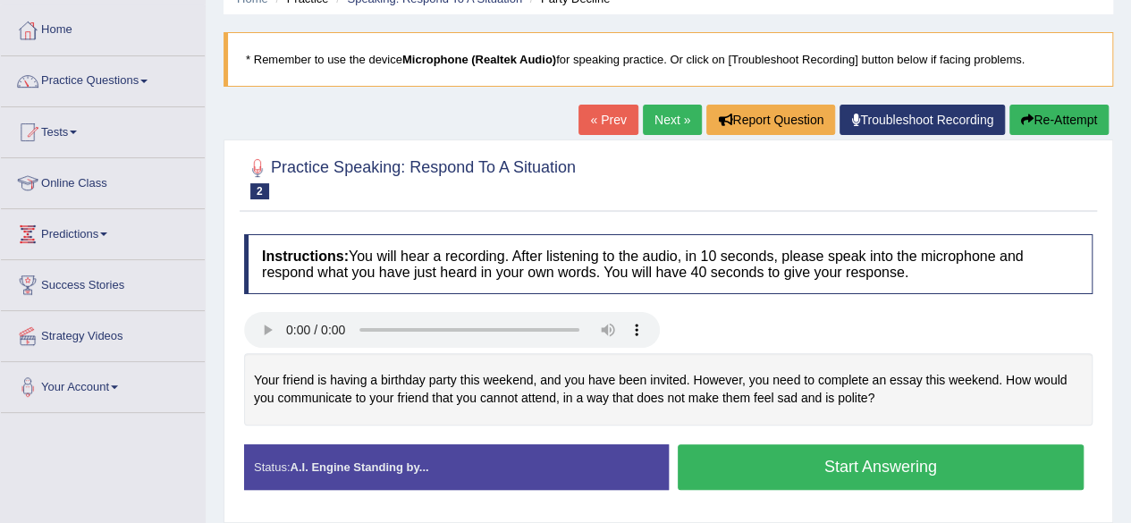
scroll to position [87, 0]
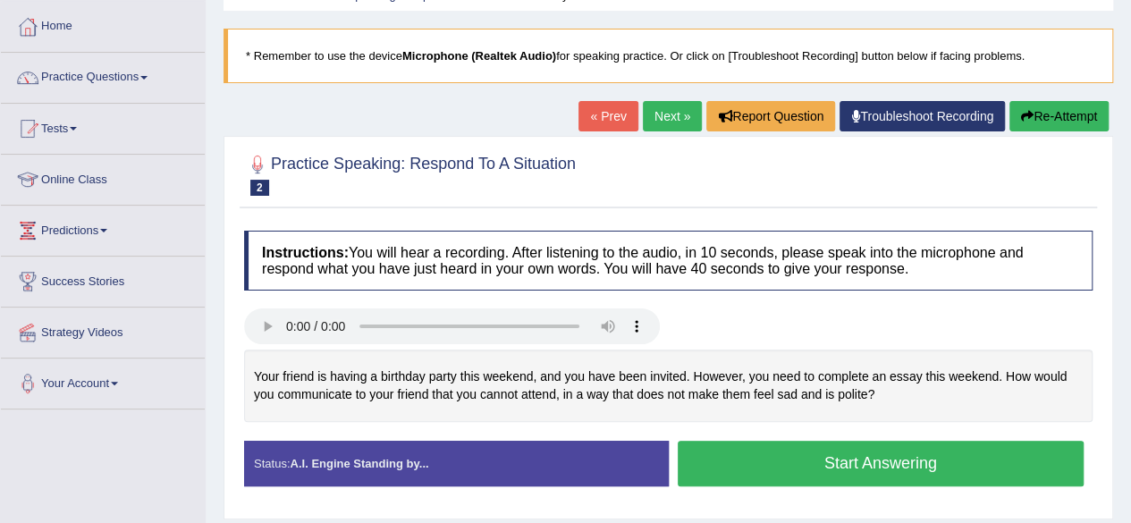
click at [769, 455] on button "Start Answering" at bounding box center [880, 464] width 407 height 46
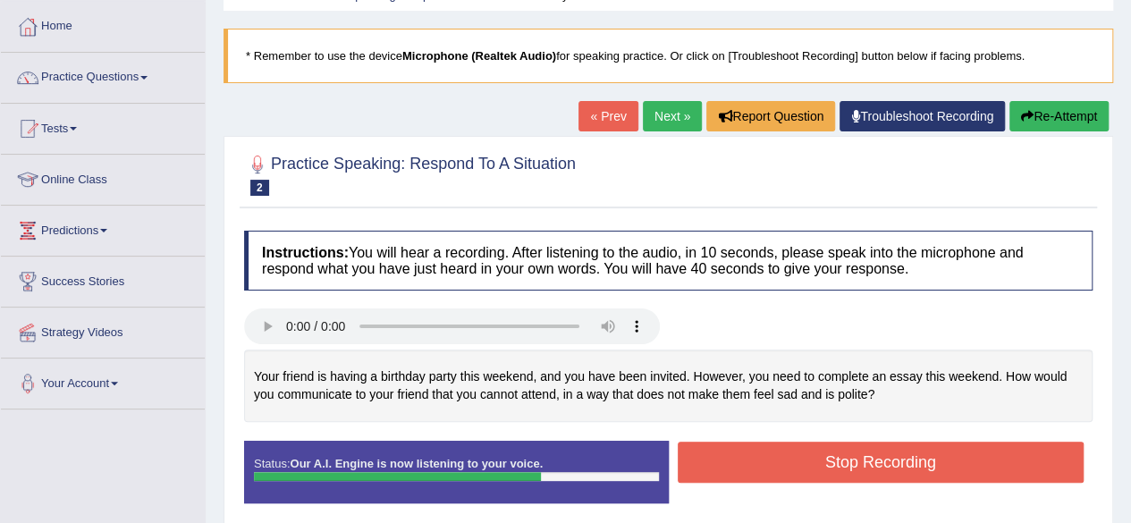
click at [769, 455] on button "Stop Recording" at bounding box center [880, 461] width 407 height 41
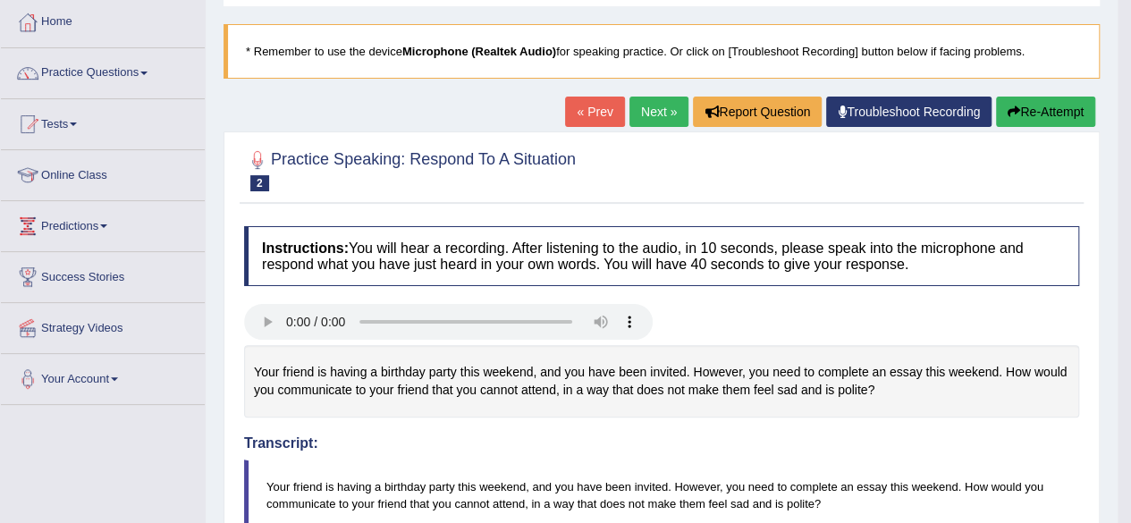
scroll to position [88, 0]
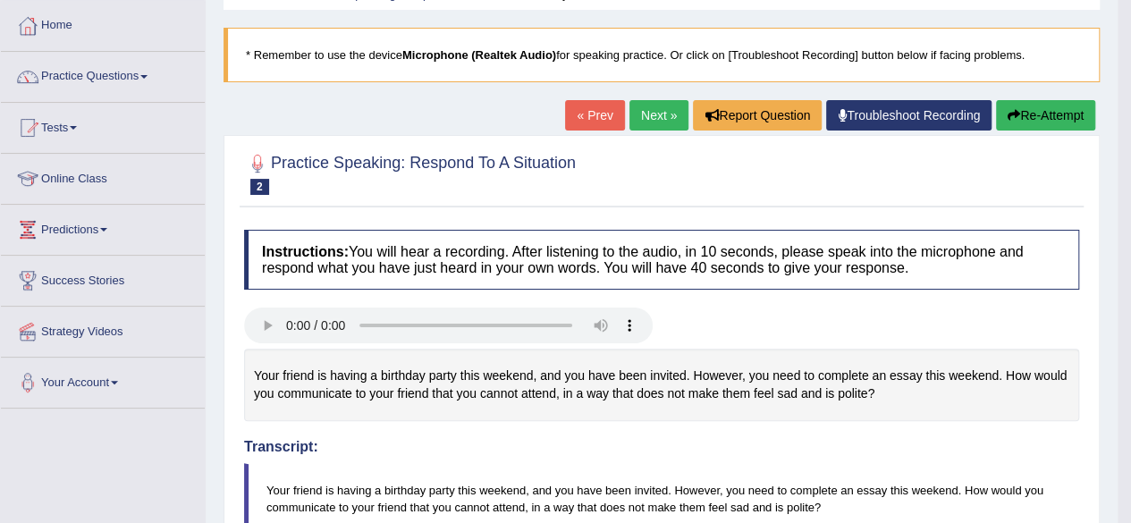
click at [1018, 120] on button "Re-Attempt" at bounding box center [1045, 115] width 99 height 30
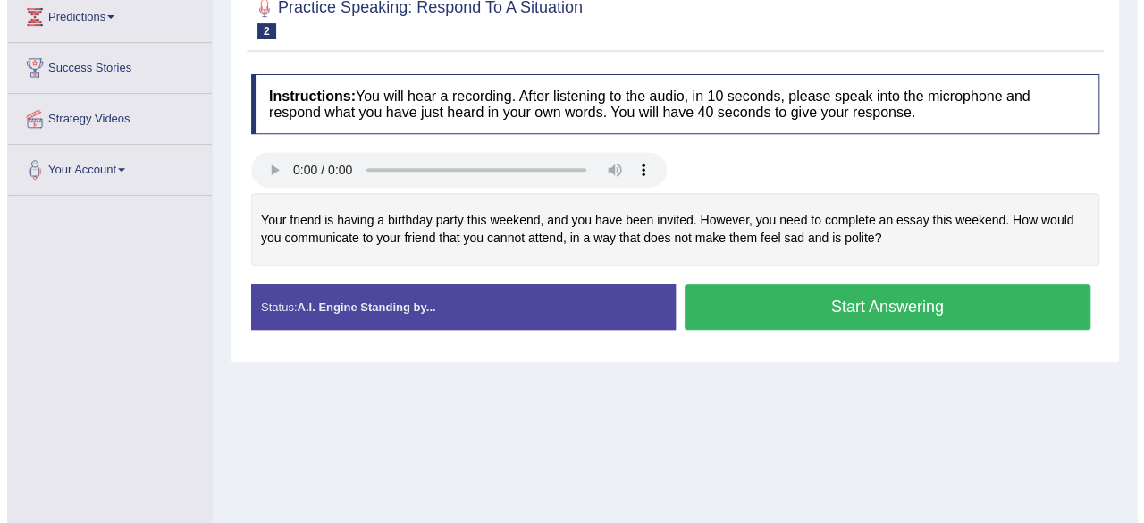
scroll to position [308, 0]
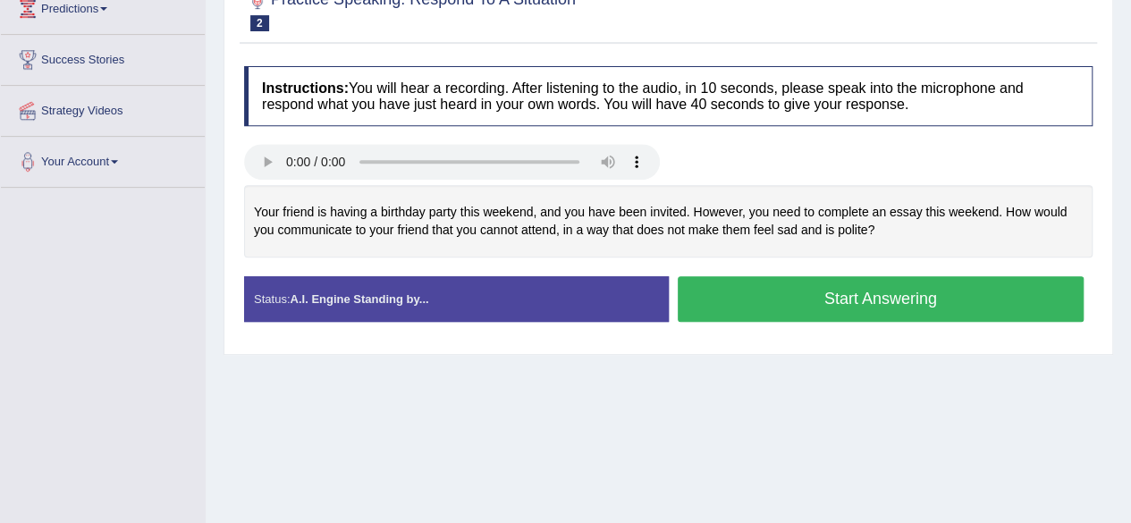
click at [800, 282] on button "Start Answering" at bounding box center [880, 299] width 407 height 46
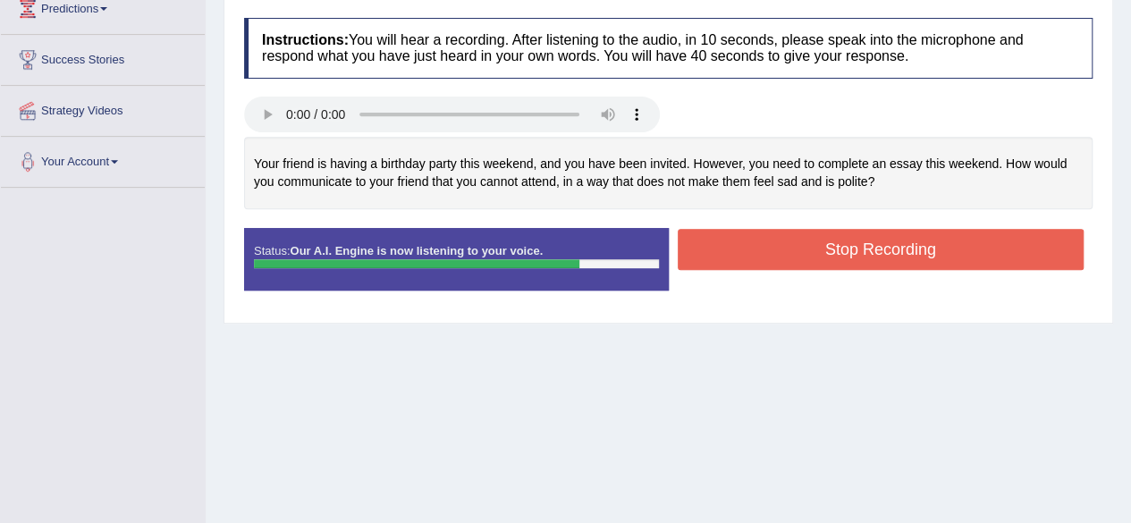
click at [843, 249] on button "Stop Recording" at bounding box center [880, 249] width 407 height 41
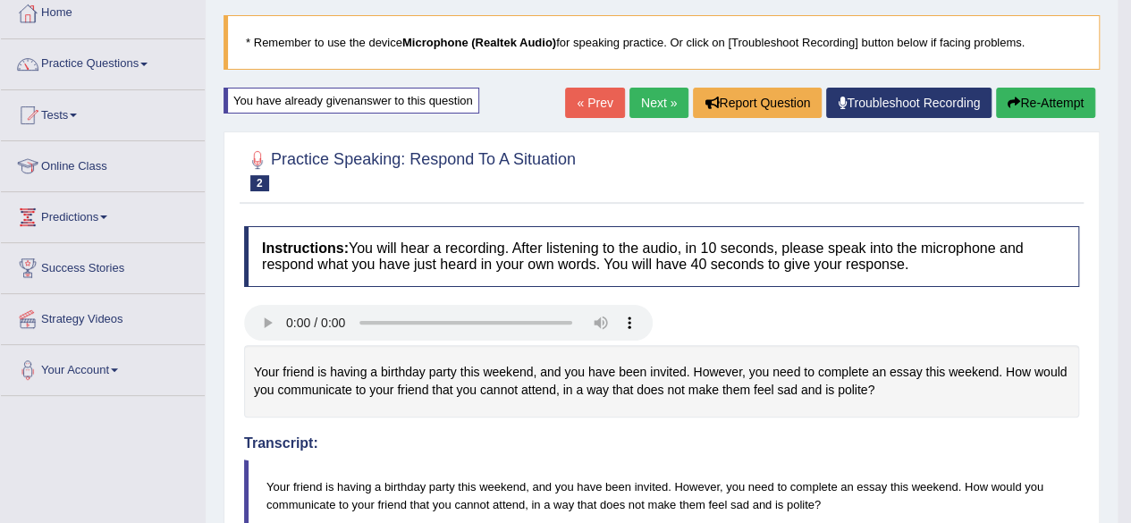
scroll to position [50, 0]
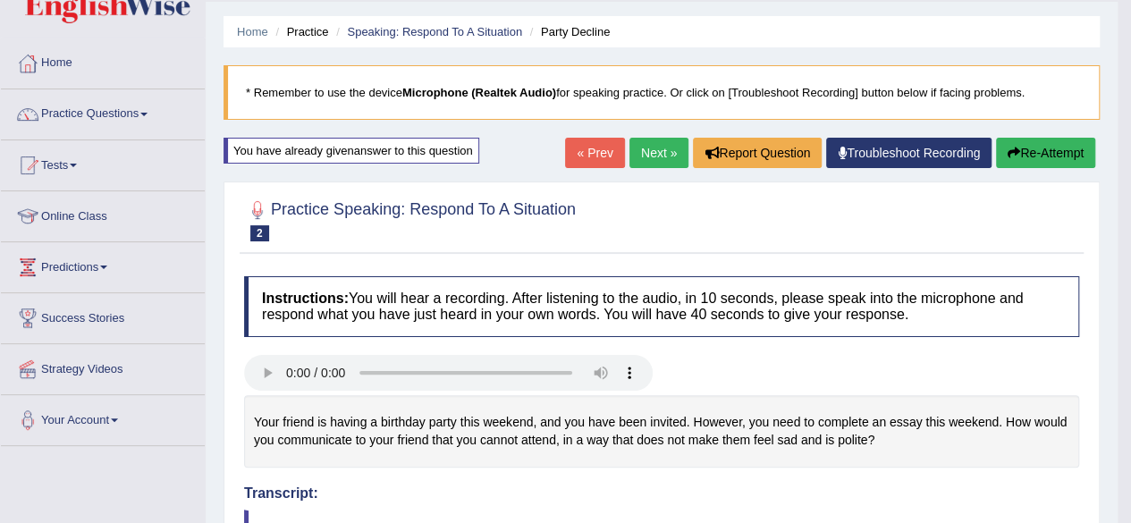
click at [648, 150] on link "Next »" at bounding box center [658, 153] width 59 height 30
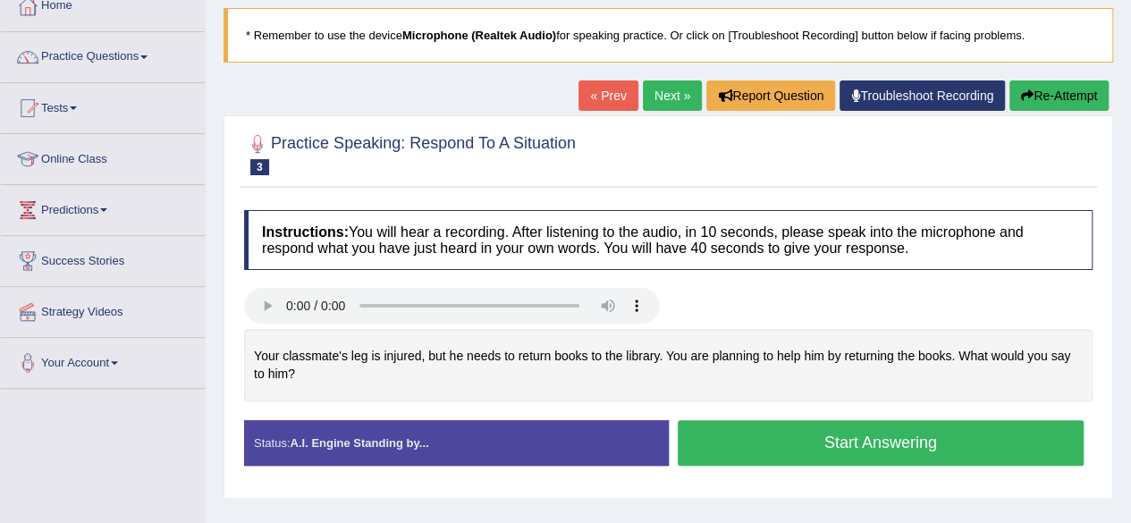
click at [715, 428] on button "Start Answering" at bounding box center [880, 443] width 407 height 46
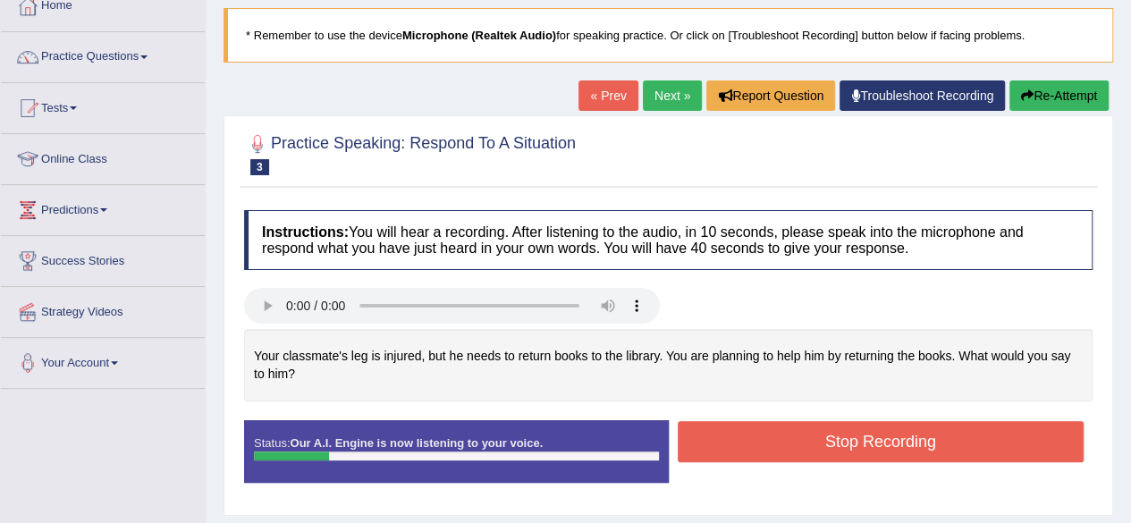
click at [1040, 94] on button "Re-Attempt" at bounding box center [1058, 95] width 99 height 30
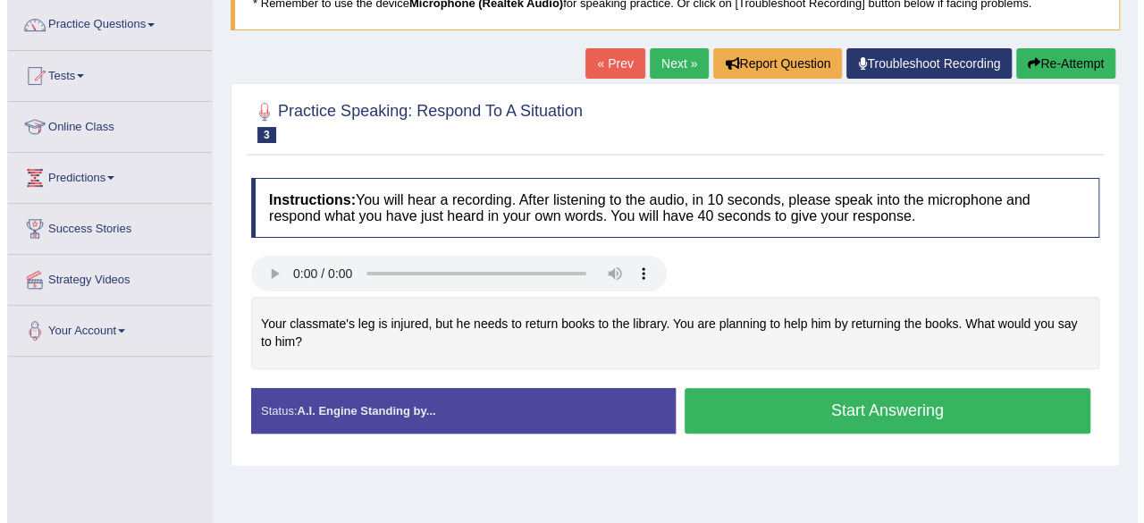
scroll to position [140, 0]
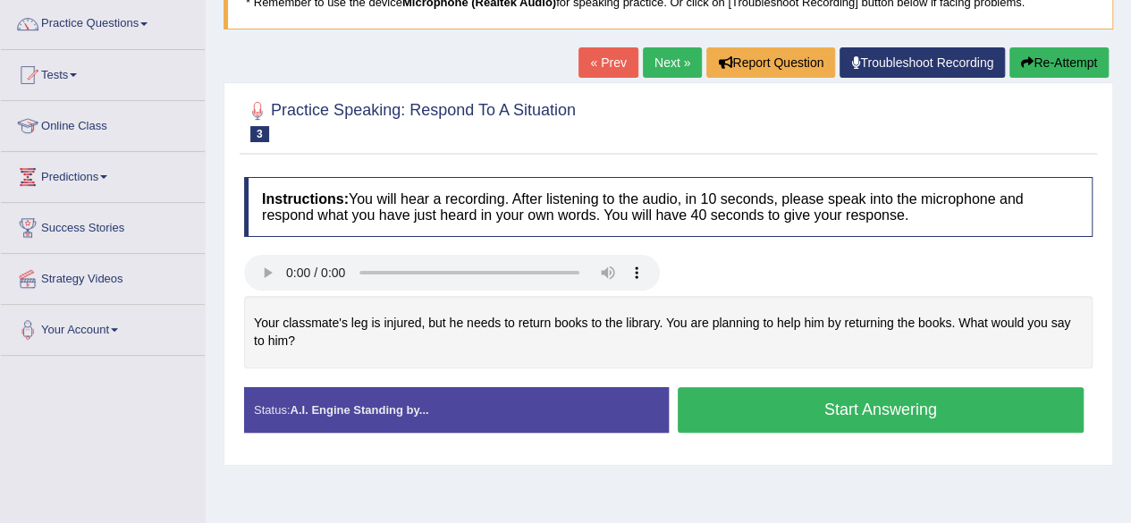
click at [843, 396] on button "Start Answering" at bounding box center [880, 410] width 407 height 46
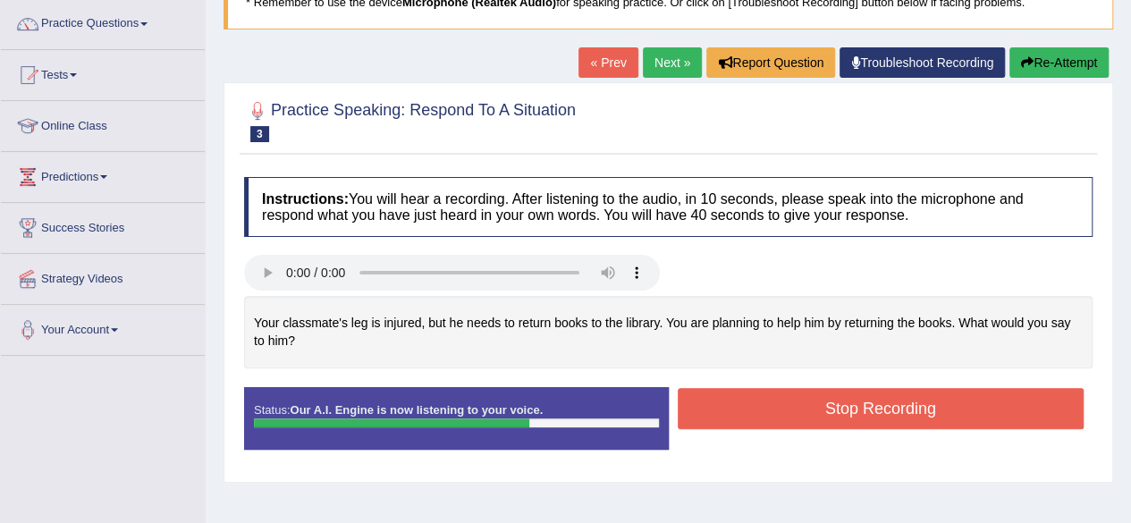
click at [854, 410] on button "Stop Recording" at bounding box center [880, 408] width 407 height 41
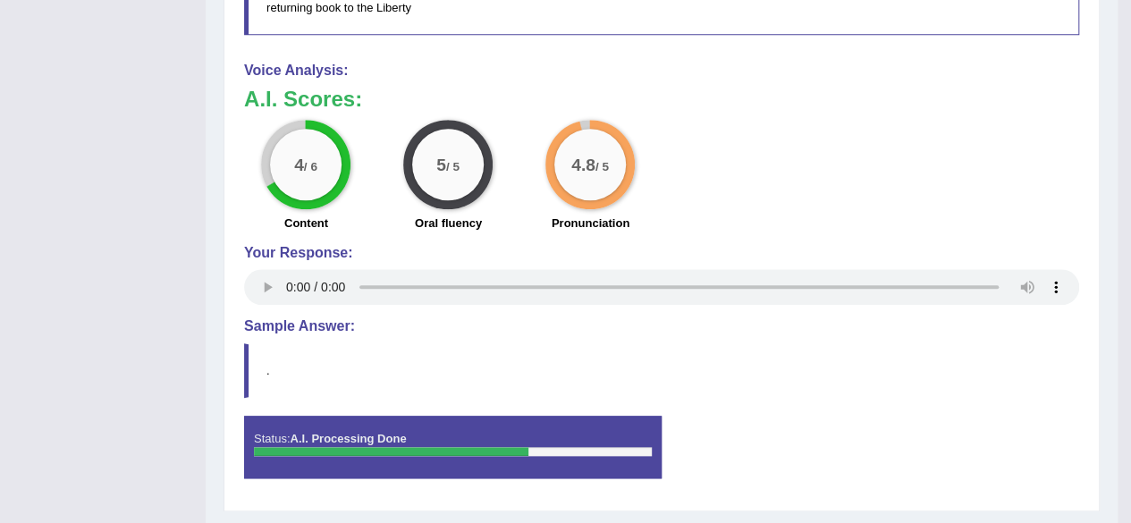
scroll to position [722, 0]
